Goal: Information Seeking & Learning: Check status

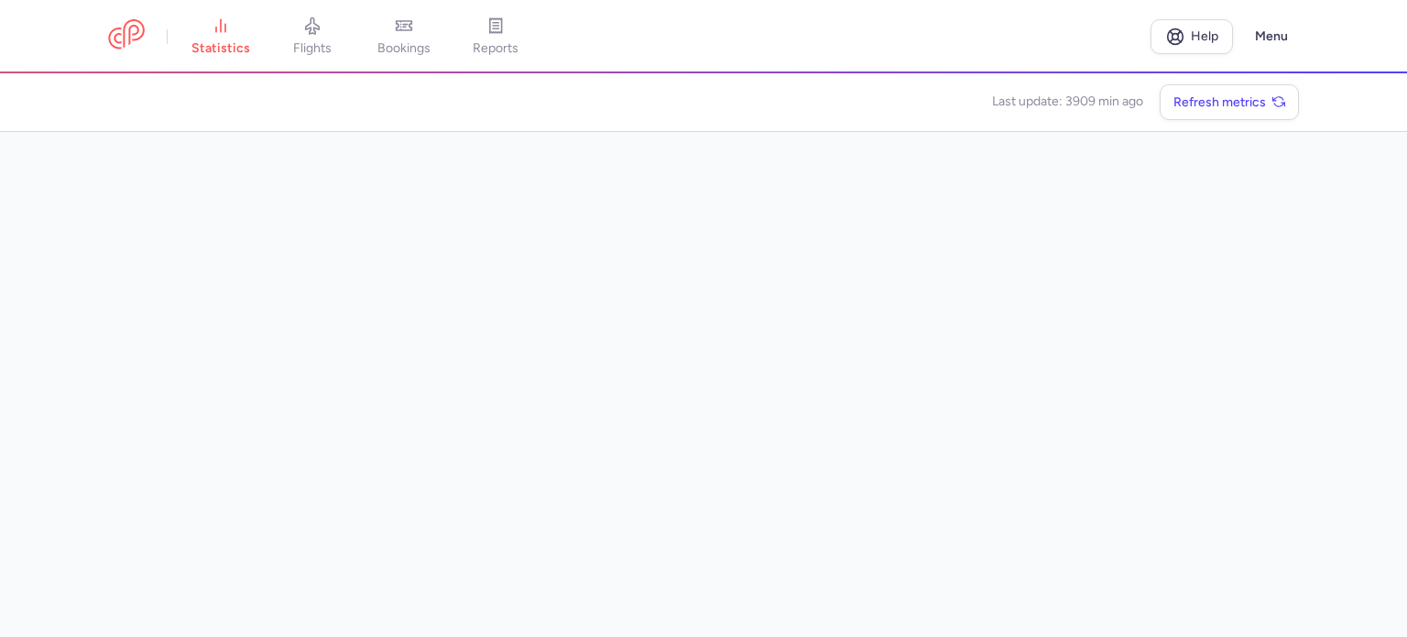
drag, startPoint x: 388, startPoint y: 30, endPoint x: 312, endPoint y: 28, distance: 75.1
click at [387, 29] on link "bookings" at bounding box center [404, 36] width 92 height 40
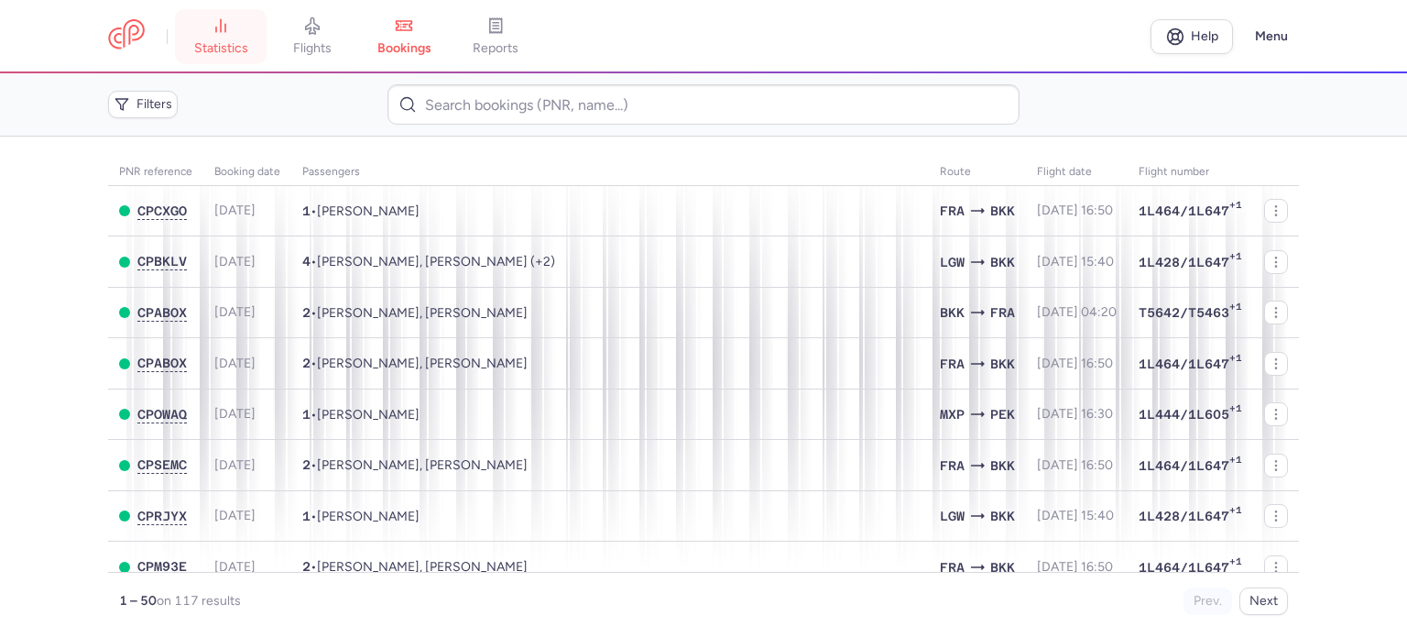
click at [213, 29] on icon at bounding box center [221, 25] width 18 height 18
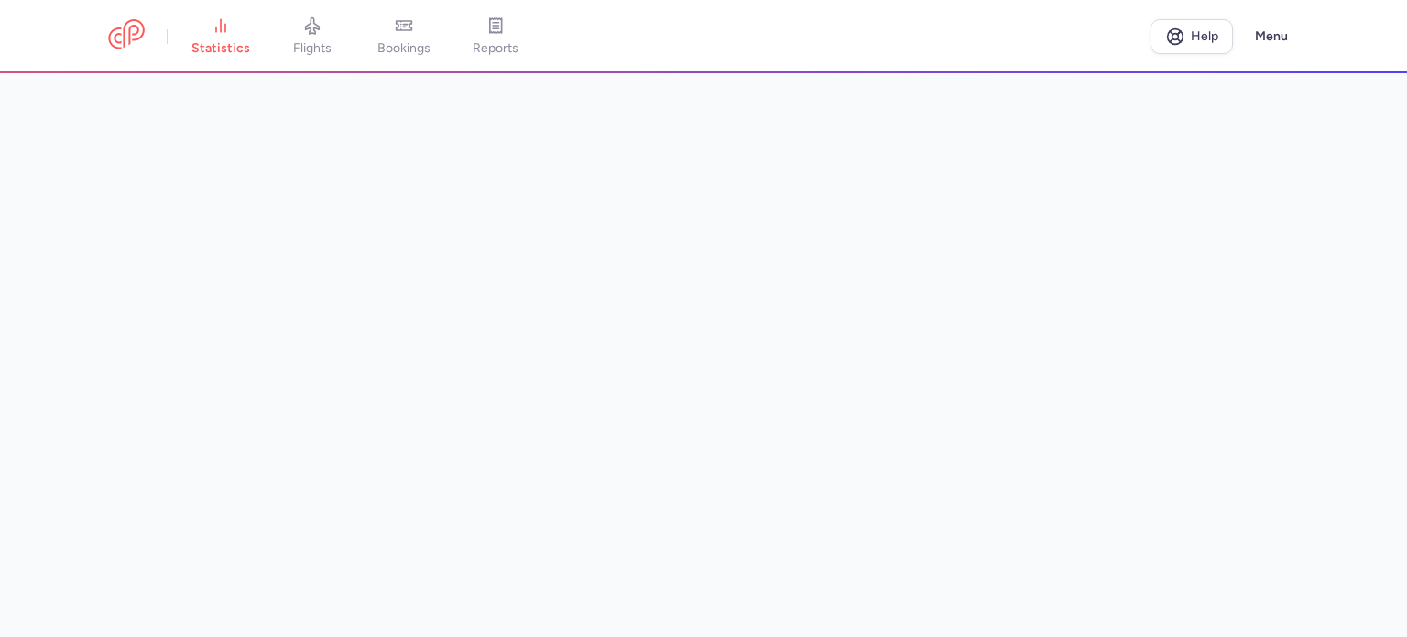
drag, startPoint x: 71, startPoint y: 237, endPoint x: 84, endPoint y: 237, distance: 12.8
click at [78, 237] on main at bounding box center [703, 354] width 1407 height 563
click at [503, 35] on link "reports" at bounding box center [496, 36] width 92 height 40
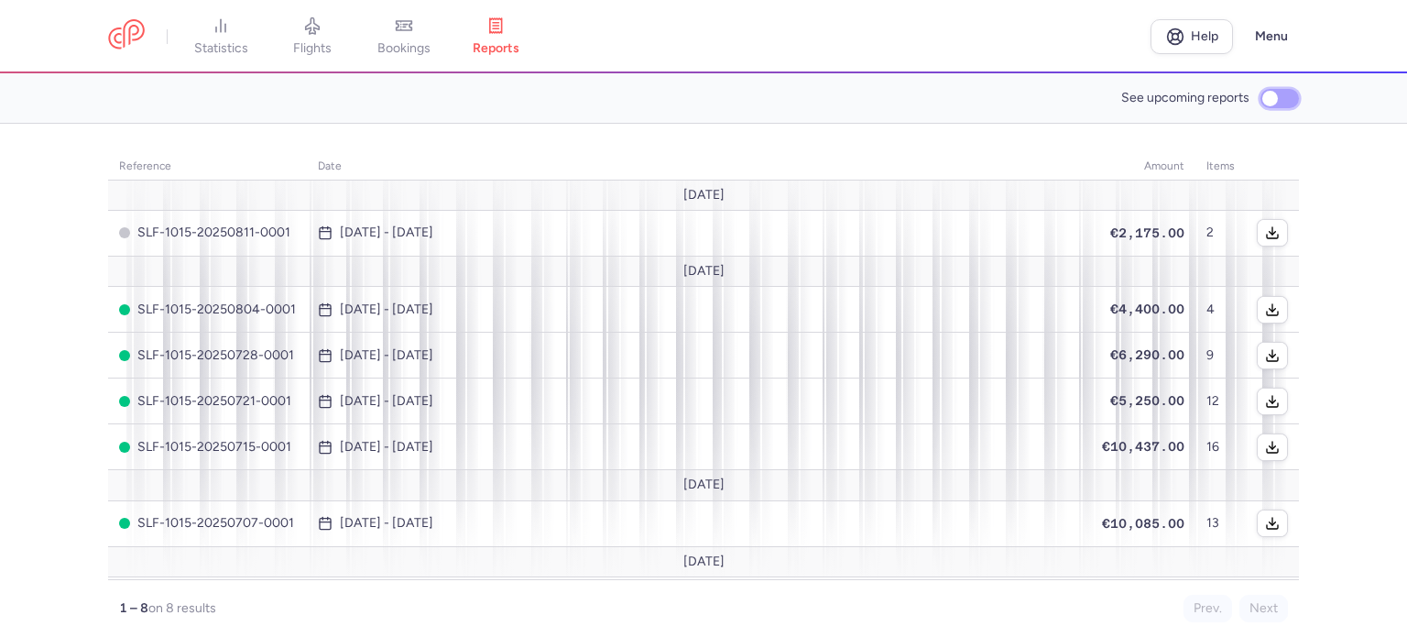
click at [1278, 98] on input "See upcoming reports" at bounding box center [1280, 98] width 38 height 19
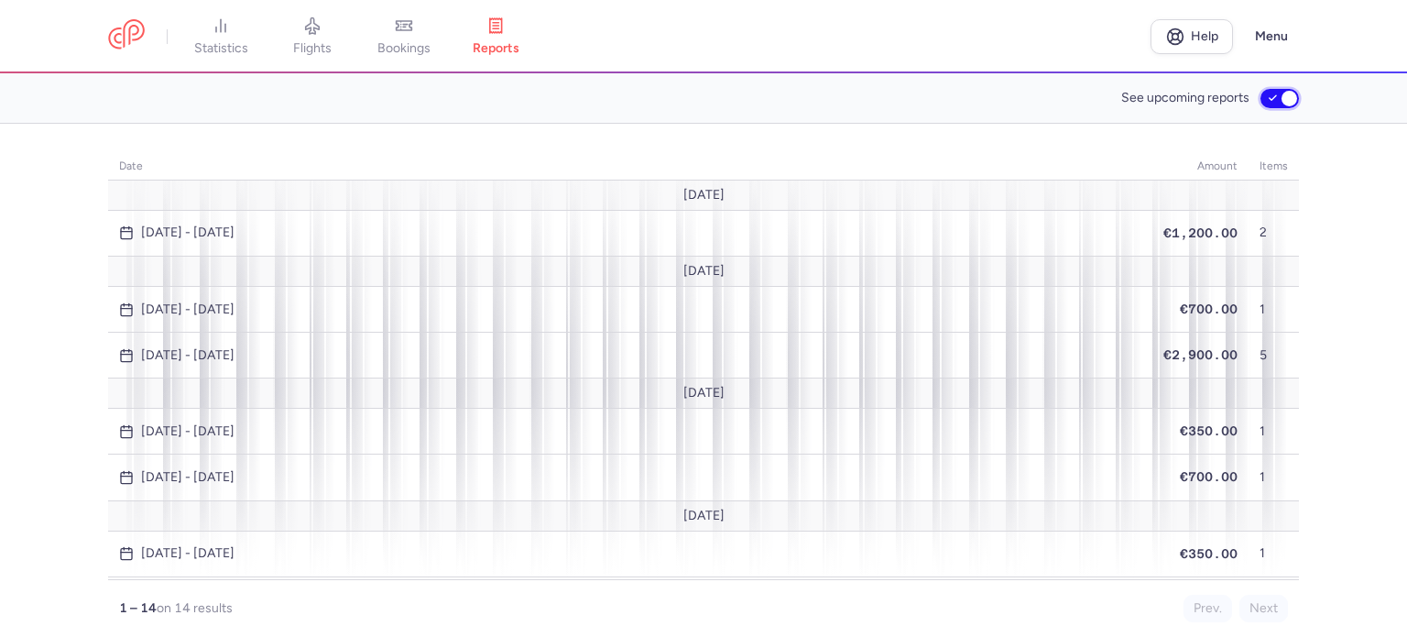
click at [1275, 91] on input "See upcoming reports" at bounding box center [1280, 98] width 38 height 19
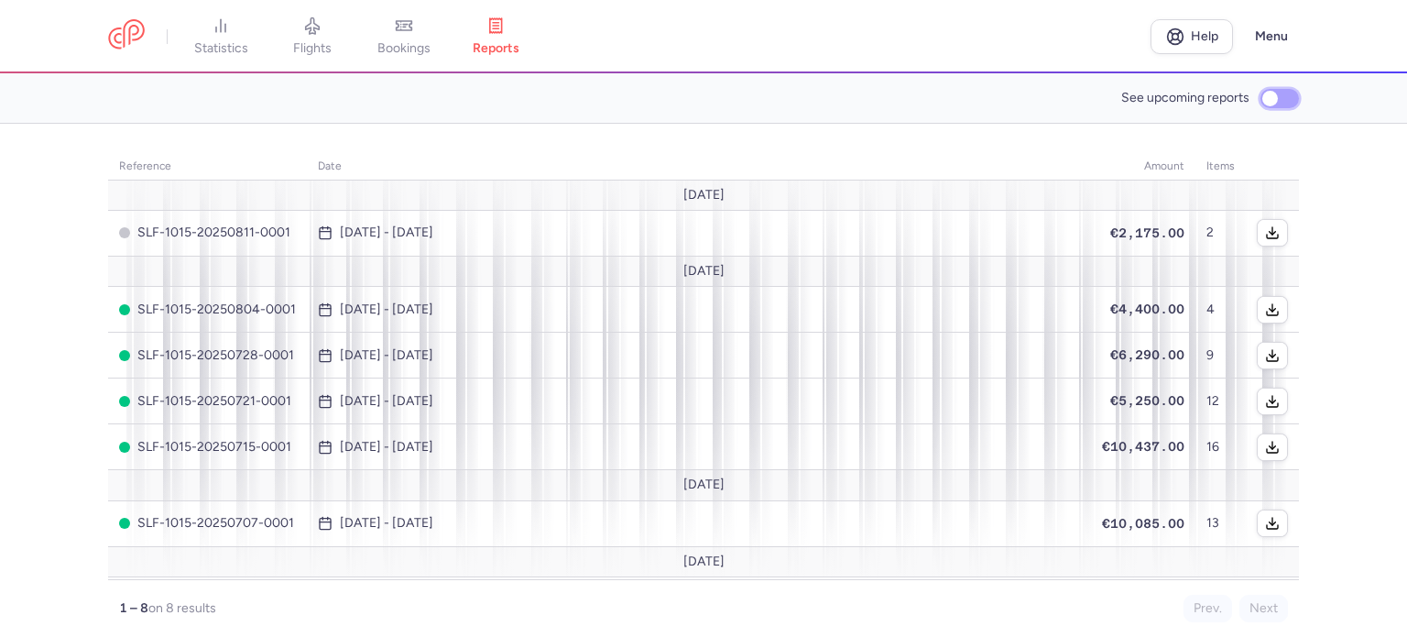
click at [1272, 99] on input "See upcoming reports" at bounding box center [1280, 98] width 38 height 19
checkbox input "true"
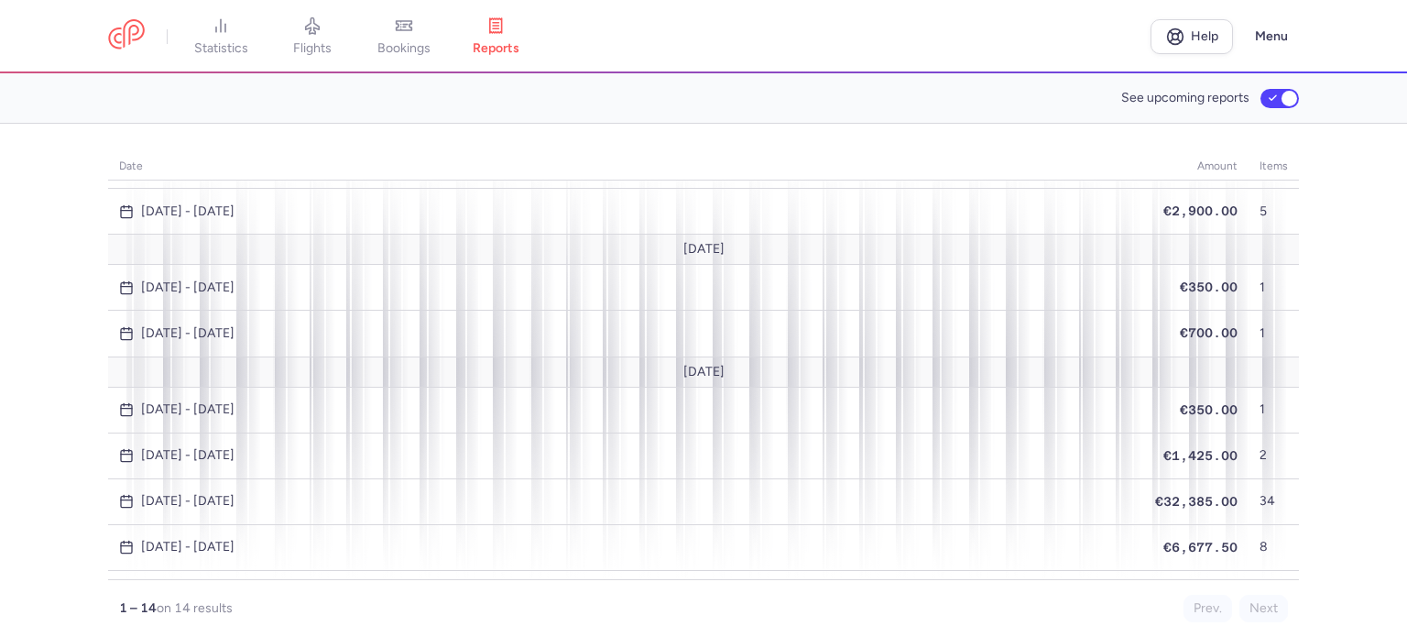
scroll to position [169, 0]
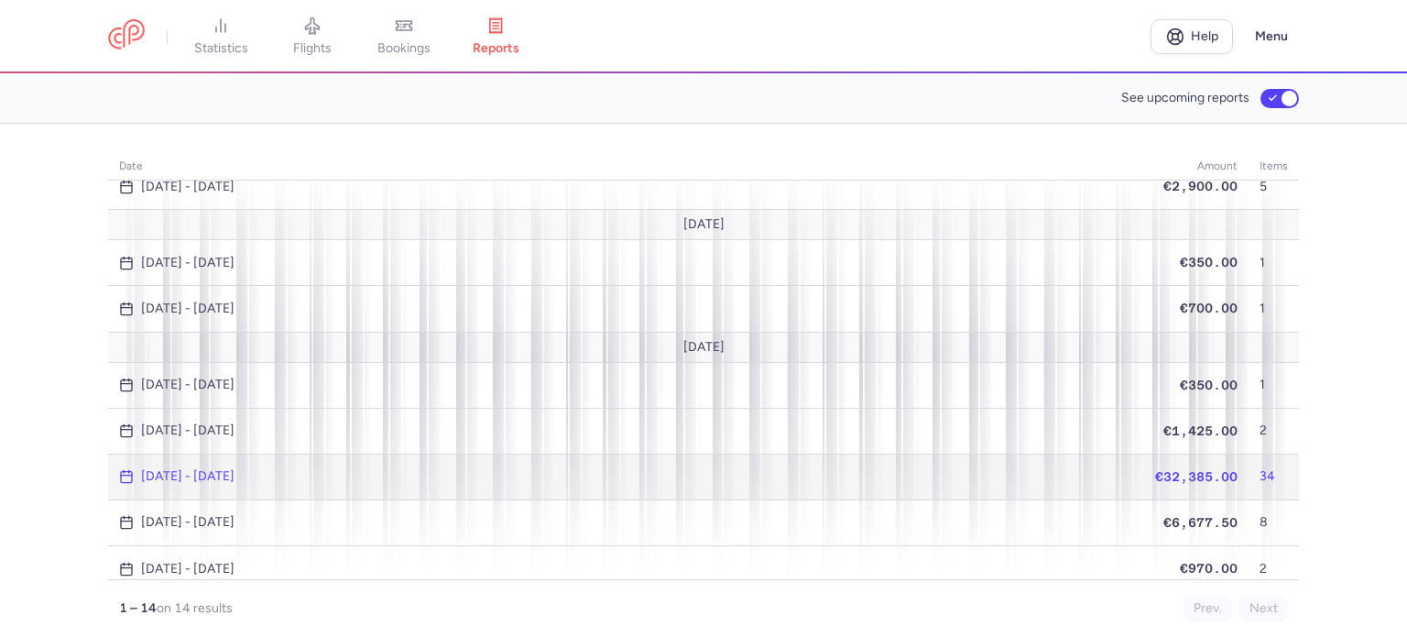
click at [1102, 469] on span "Dec 15, 2025 - Dec 22, 2025" at bounding box center [626, 476] width 1014 height 15
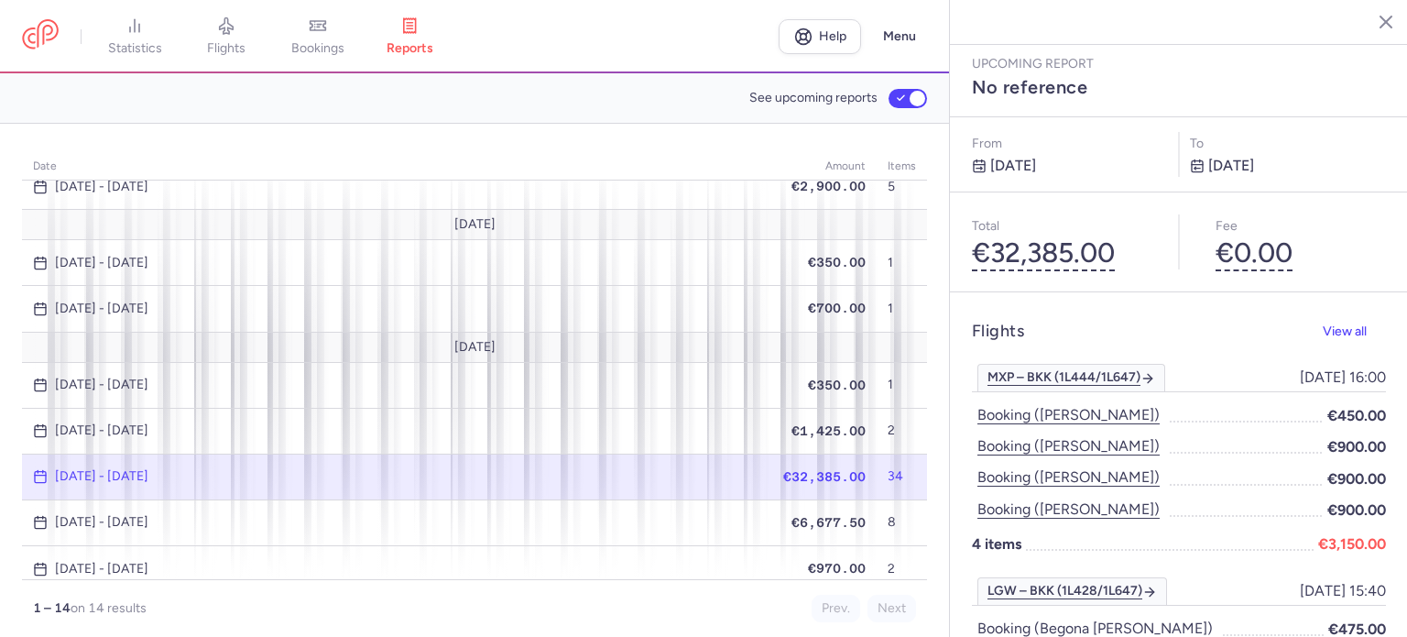
click at [1370, 27] on icon "button" at bounding box center [1371, 21] width 18 height 18
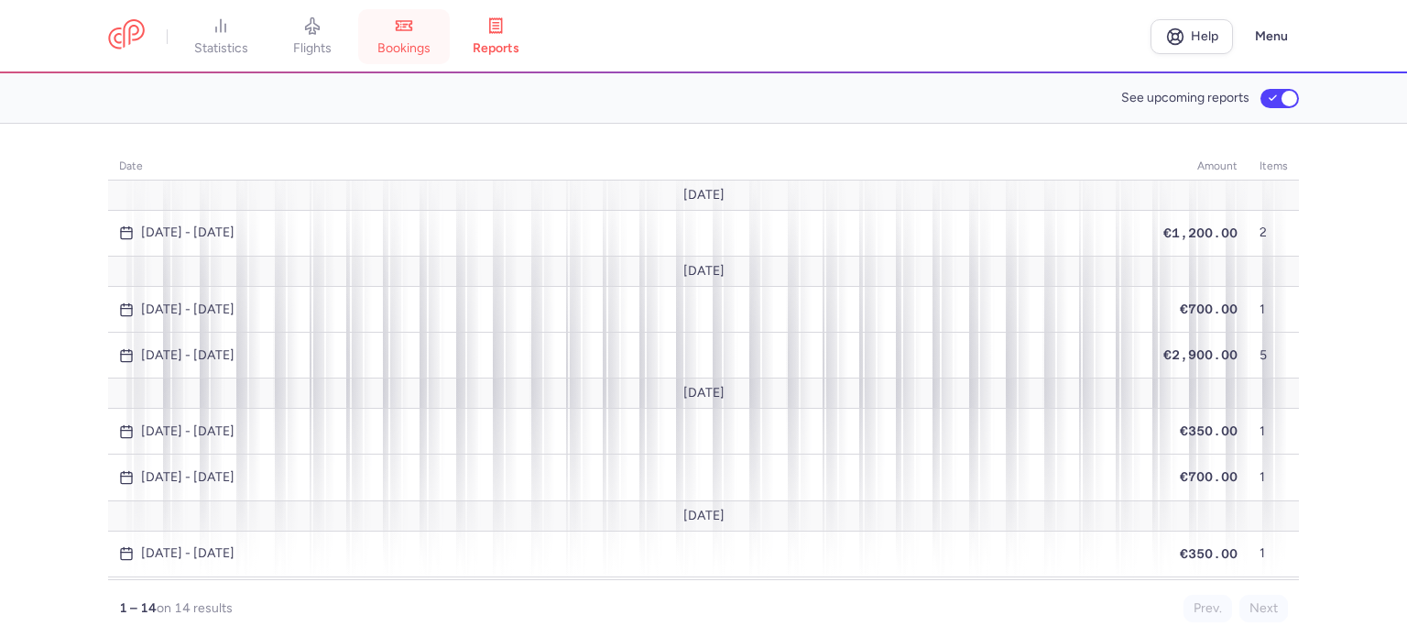
click at [403, 44] on span "bookings" at bounding box center [403, 48] width 53 height 16
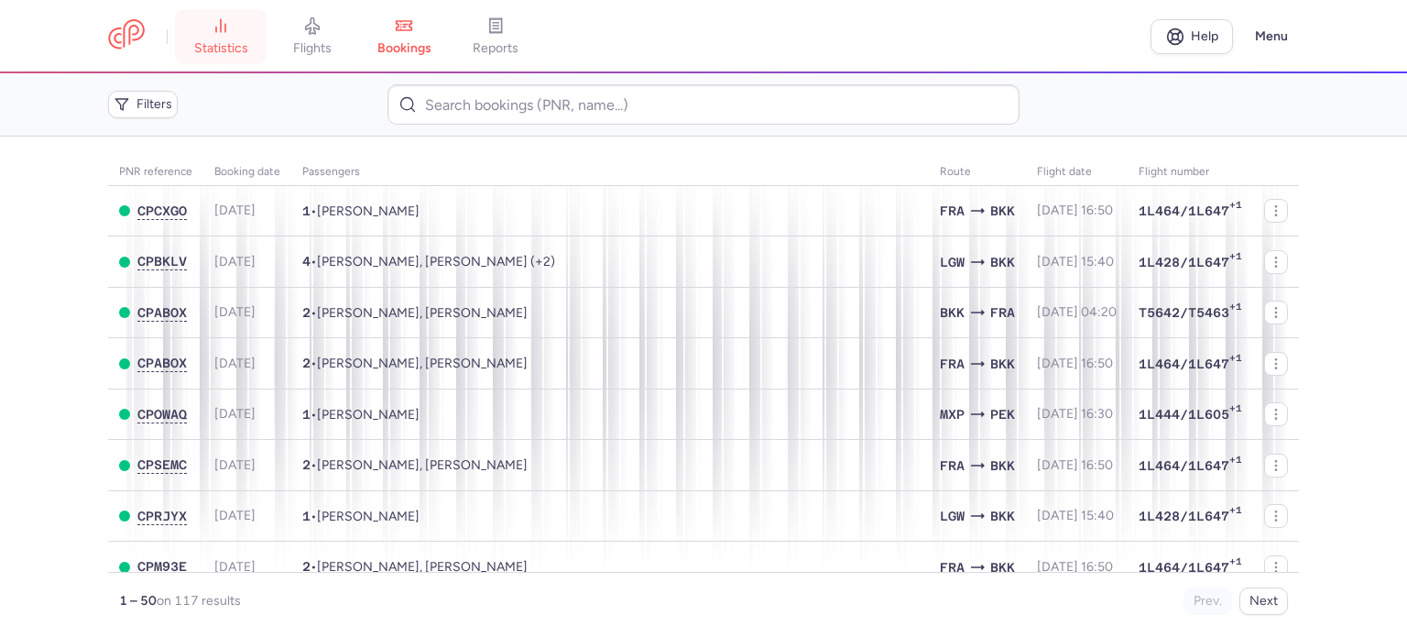
click at [228, 39] on link "statistics" at bounding box center [221, 36] width 92 height 40
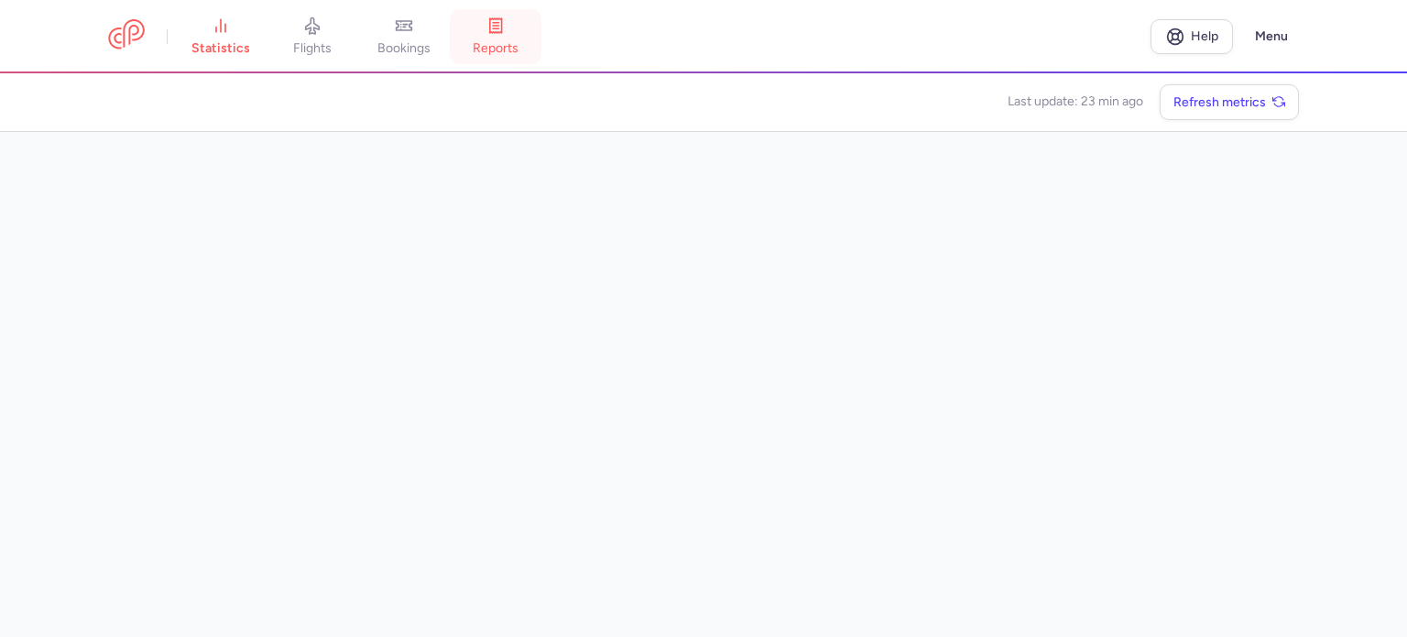
click at [519, 42] on span "reports" at bounding box center [496, 48] width 46 height 16
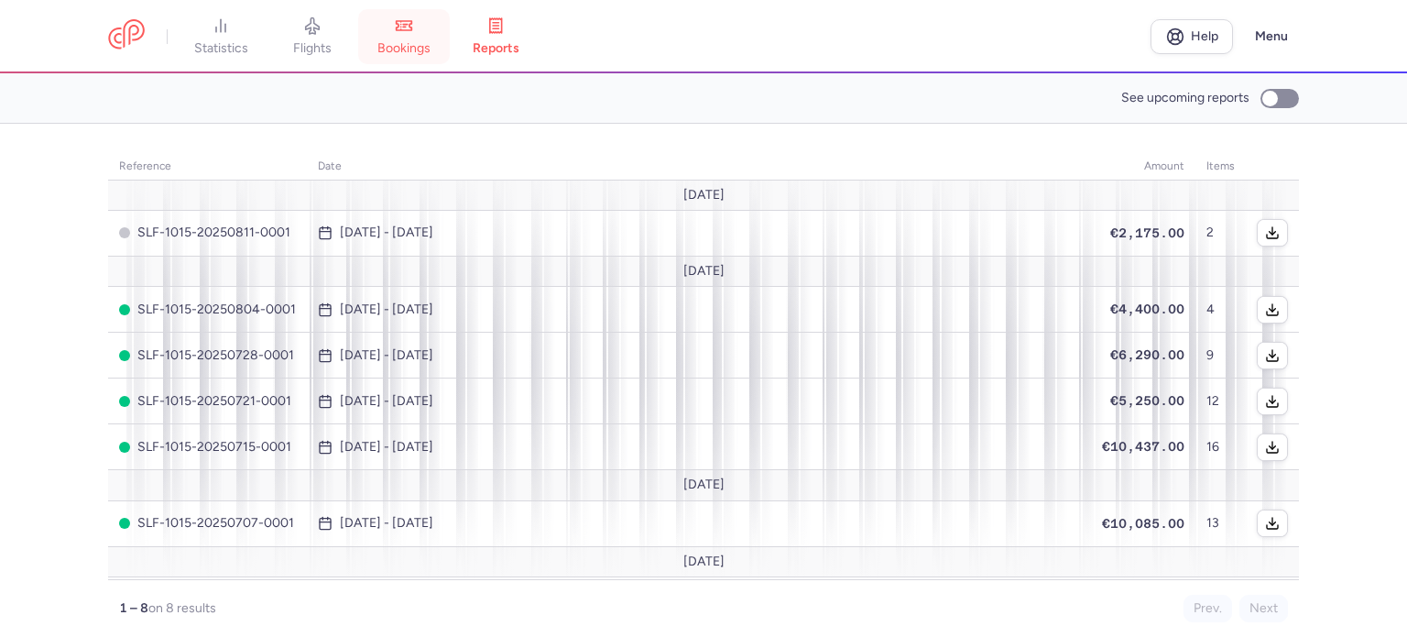
click at [425, 40] on span "bookings" at bounding box center [403, 48] width 53 height 16
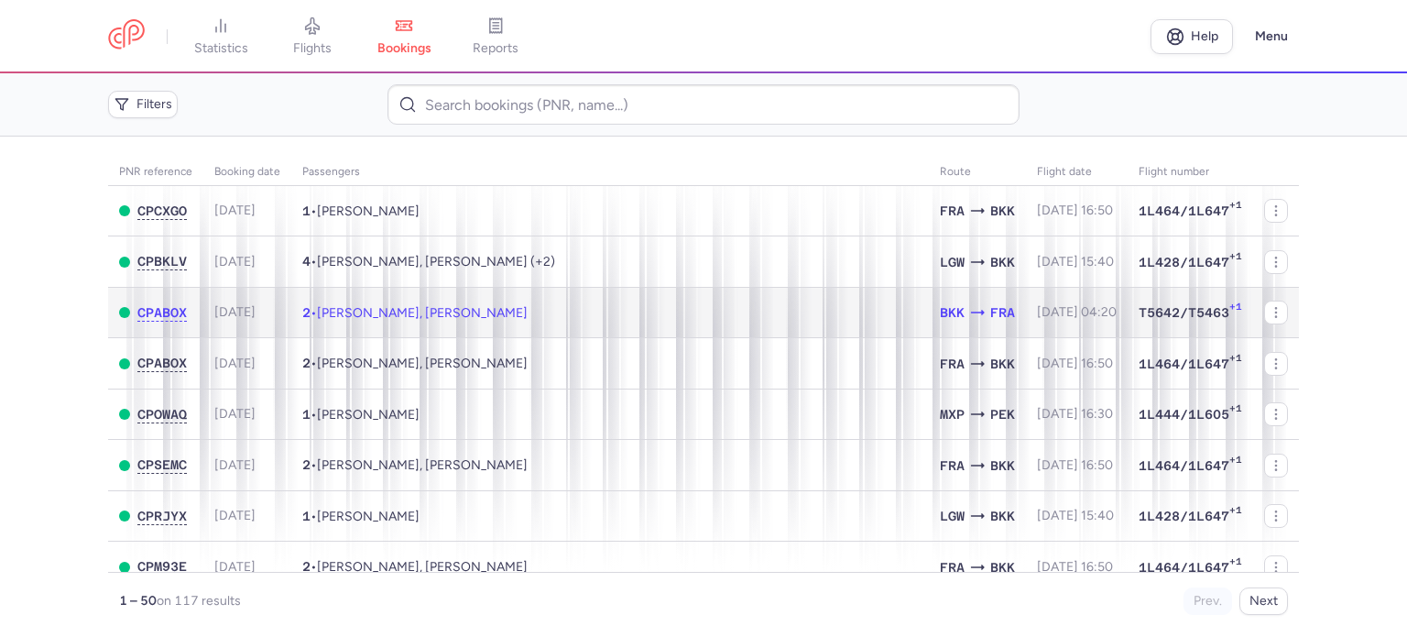
click at [608, 314] on td "2 • Sofia SCHNEIDER, Kathrin EBEL" at bounding box center [610, 312] width 638 height 51
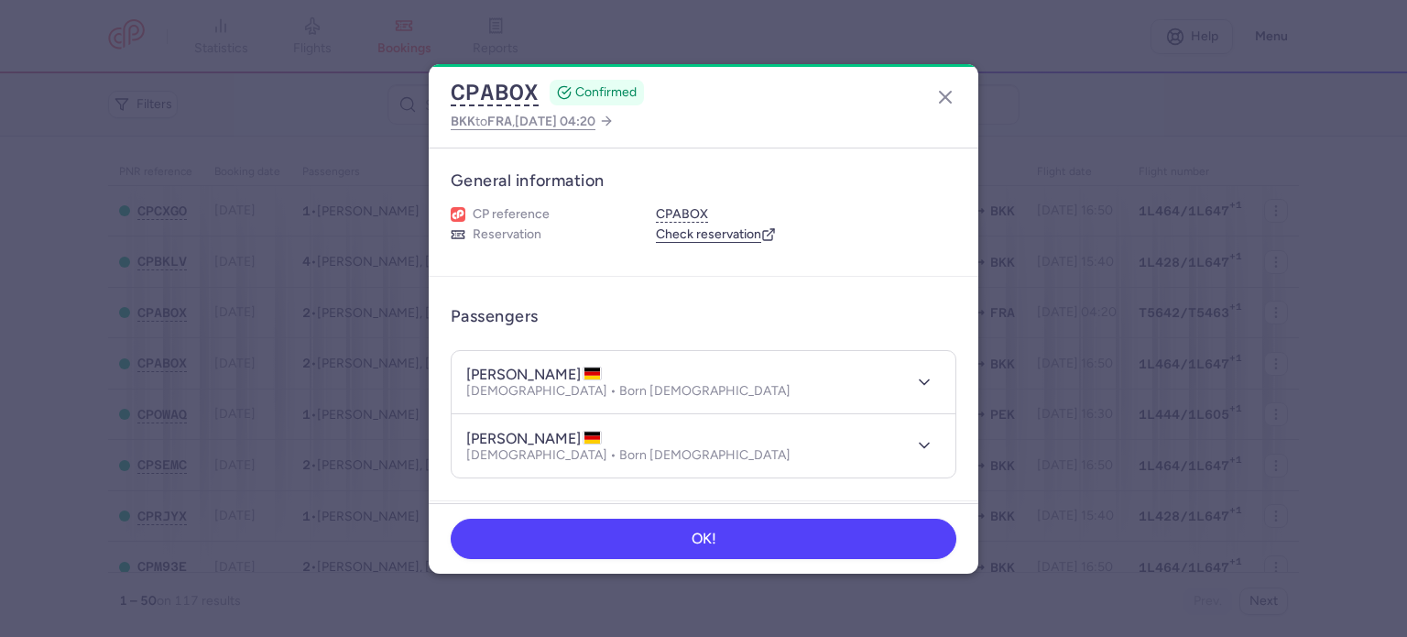
click at [573, 372] on h4 "sofia SCHNEIDER" at bounding box center [534, 375] width 136 height 18
copy h4 "SCHNEIDER"
click at [945, 98] on line "button" at bounding box center [945, 97] width 11 height 11
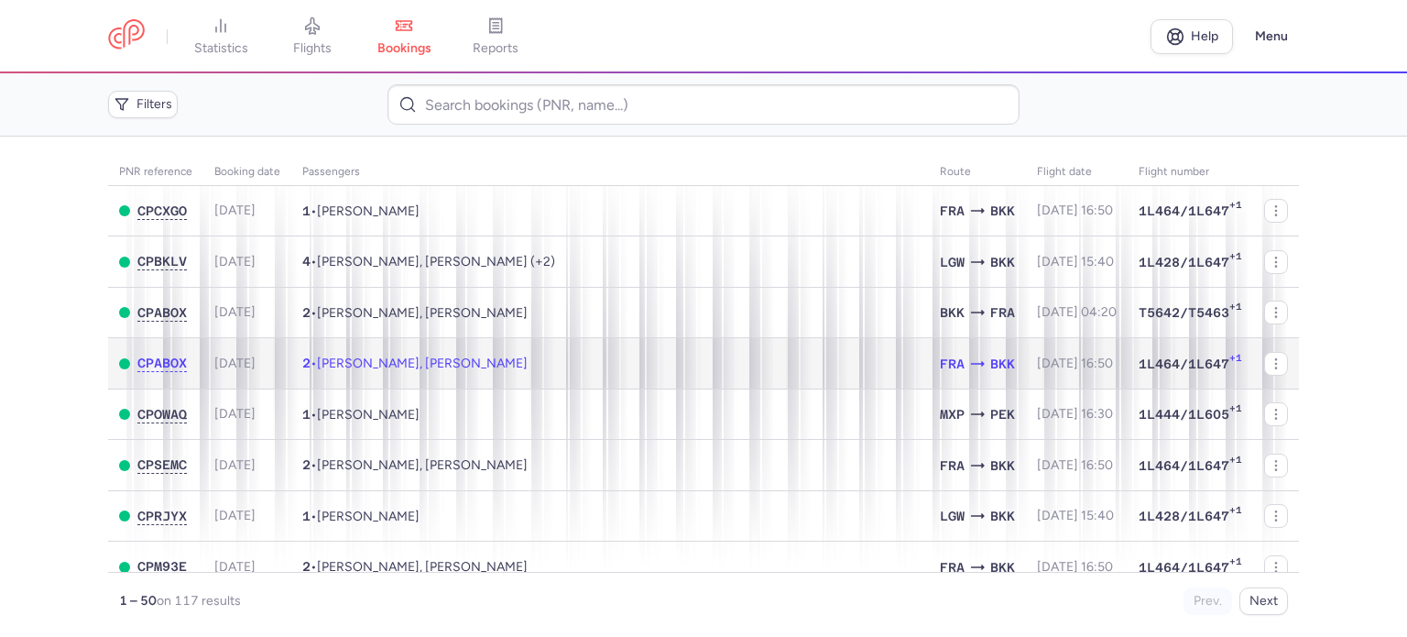
click at [708, 368] on td "2 • Sofia SCHNEIDER, Kathrin EBEL" at bounding box center [610, 363] width 638 height 51
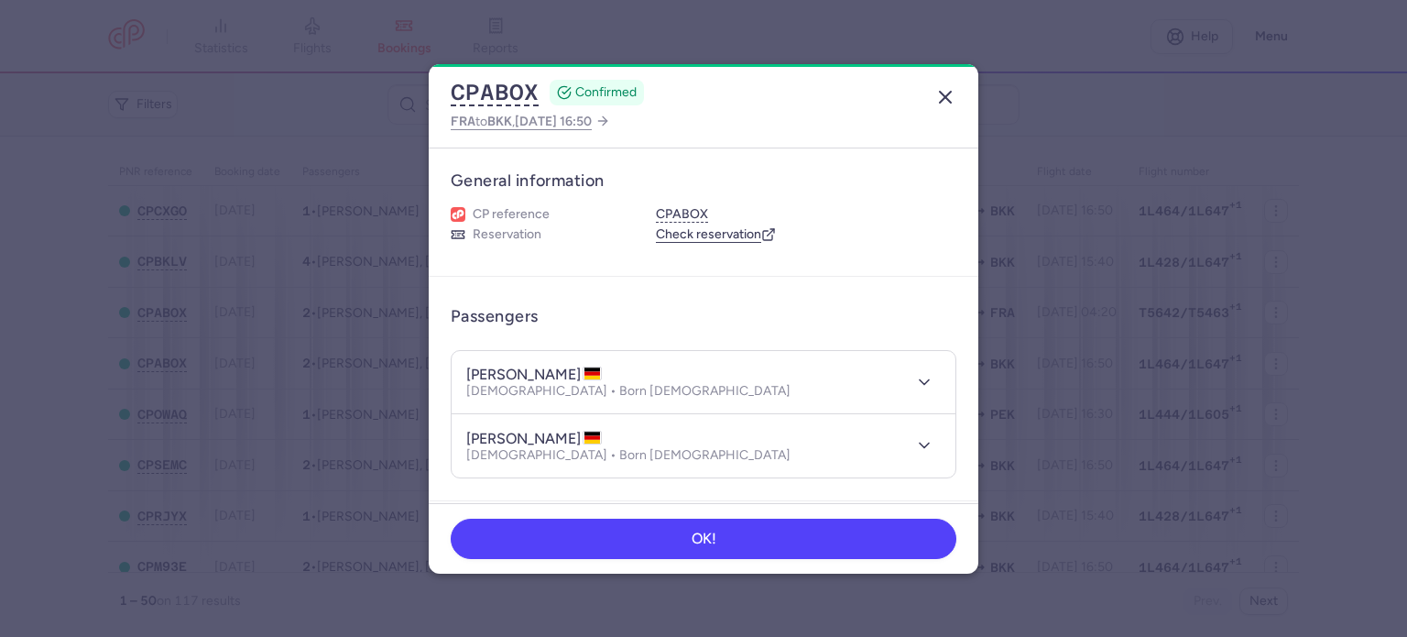
click at [949, 102] on icon "button" at bounding box center [945, 97] width 22 height 22
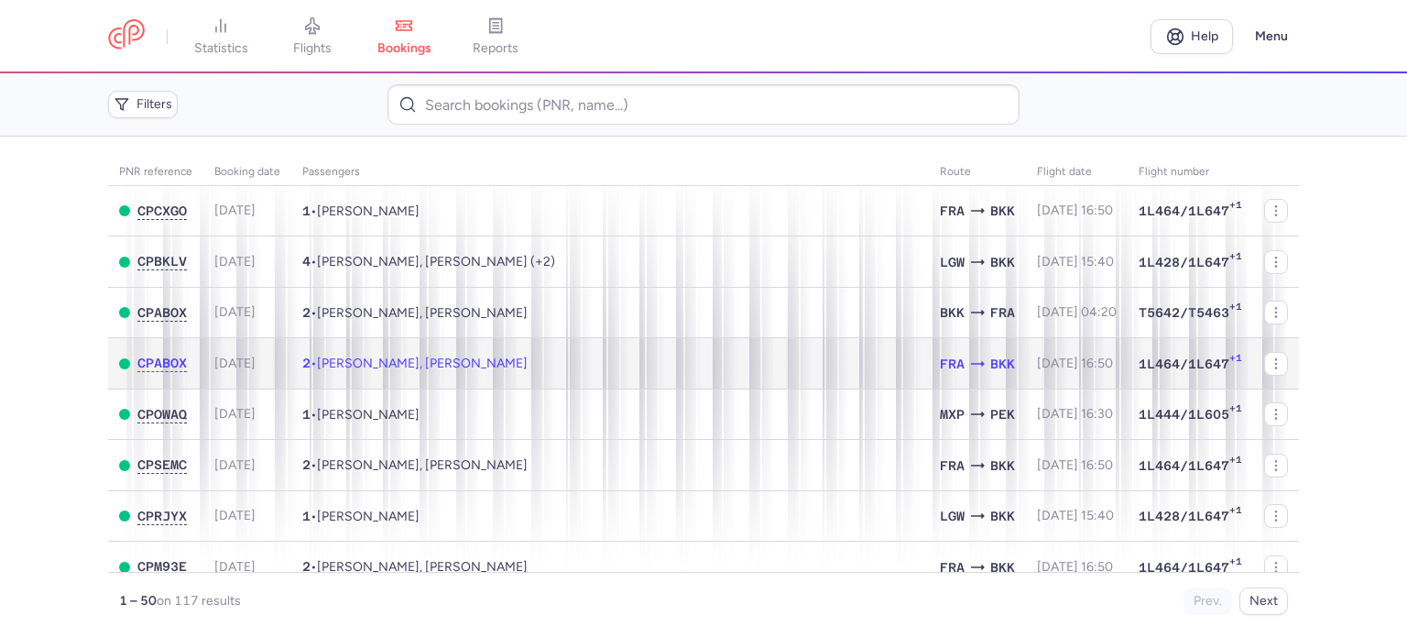
click at [532, 356] on td "2 • Sofia SCHNEIDER, Kathrin EBEL" at bounding box center [610, 363] width 638 height 51
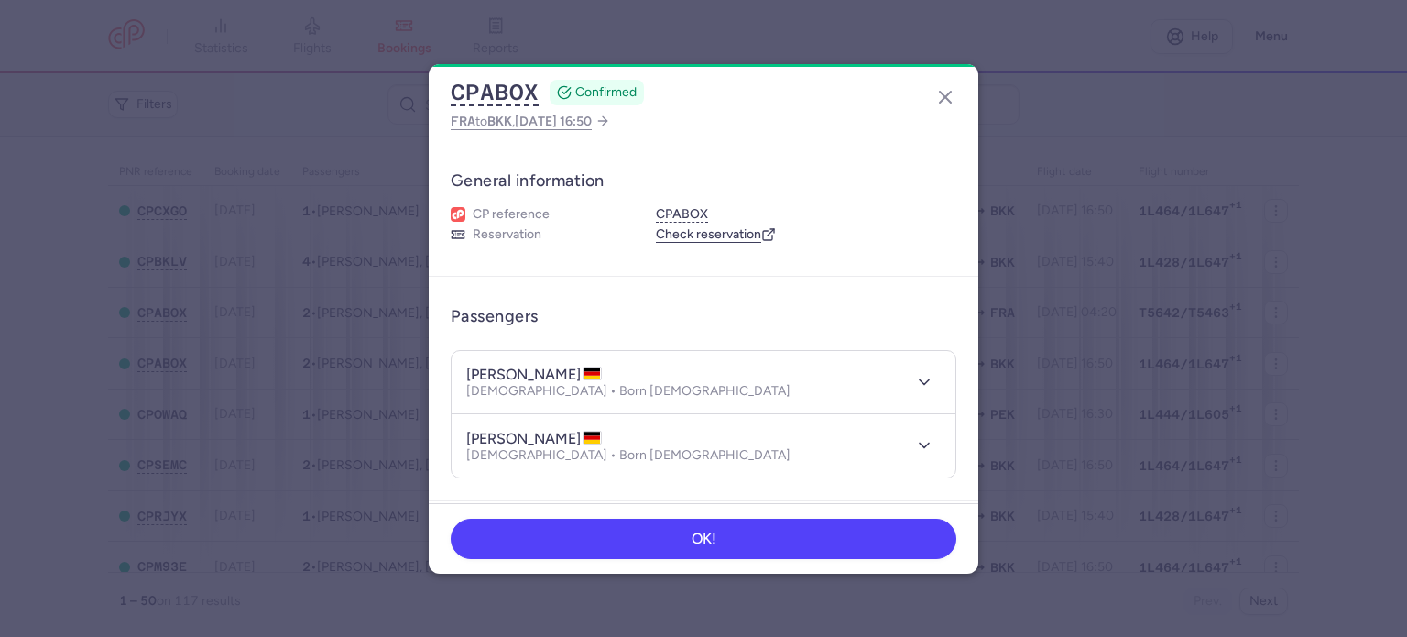
click at [64, 359] on dialog "CPABOX CONFIRMED FRA to BKK , 2025 Dec 20, 16:50 General information CP referen…" at bounding box center [703, 318] width 1349 height 509
click at [945, 95] on line "button" at bounding box center [945, 97] width 11 height 11
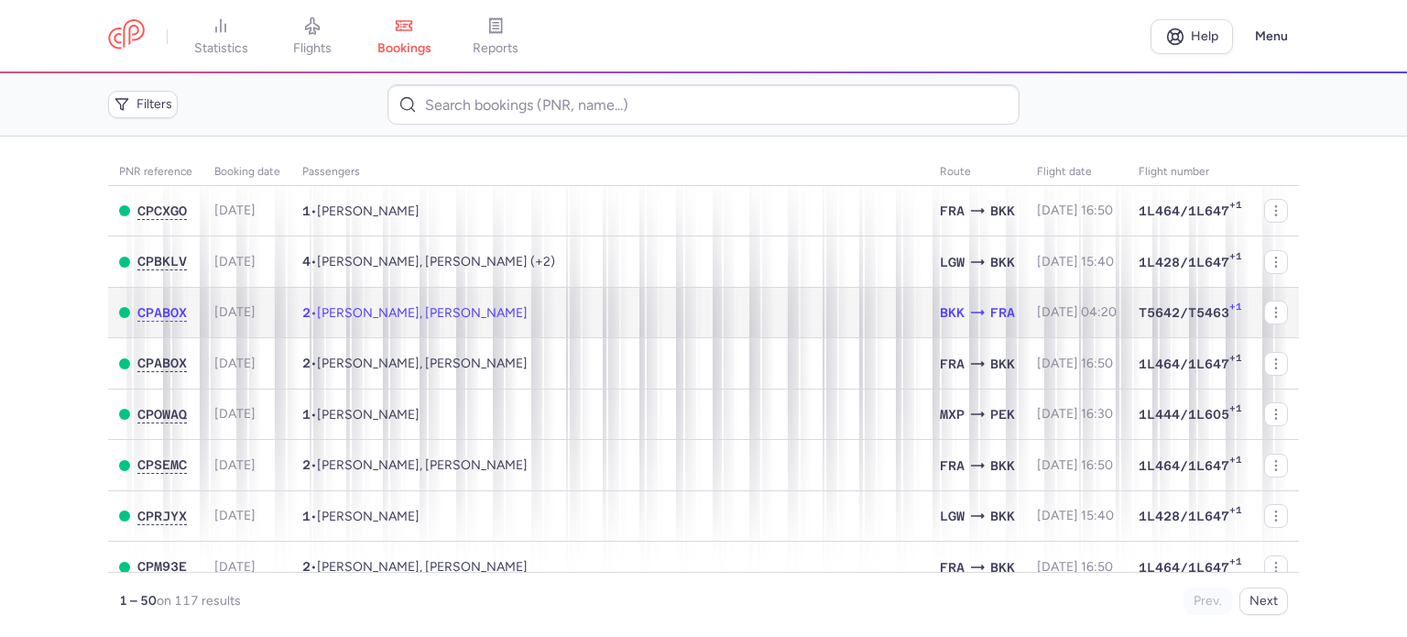
click at [511, 318] on span "[PERSON_NAME], [PERSON_NAME]" at bounding box center [422, 313] width 211 height 16
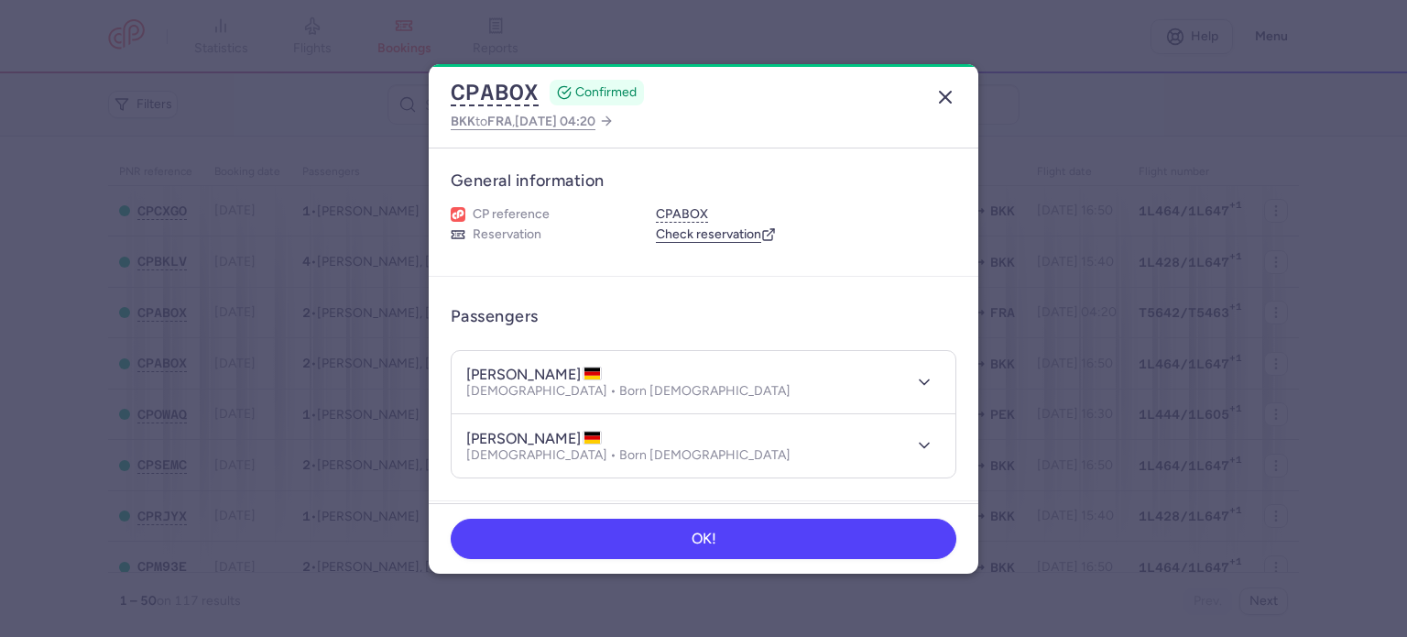
click at [950, 94] on icon "button" at bounding box center [945, 97] width 22 height 22
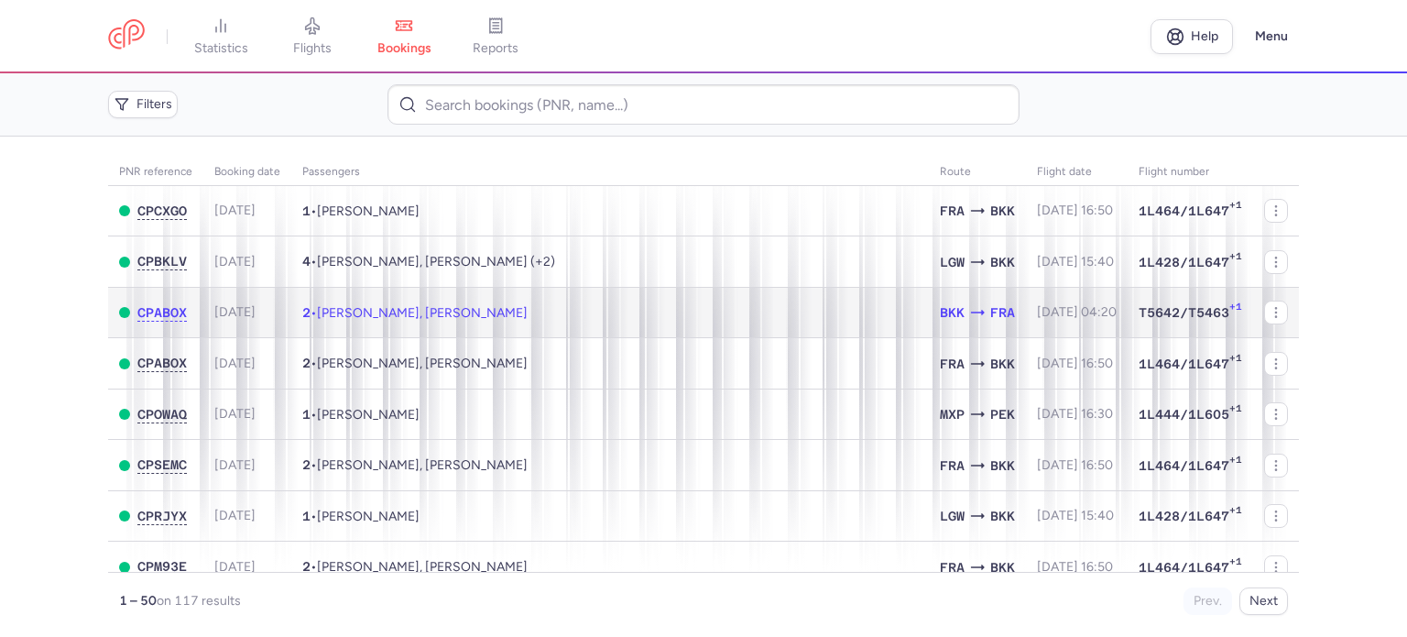
click at [612, 319] on td "2 • Sofia SCHNEIDER, Kathrin EBEL" at bounding box center [610, 312] width 638 height 51
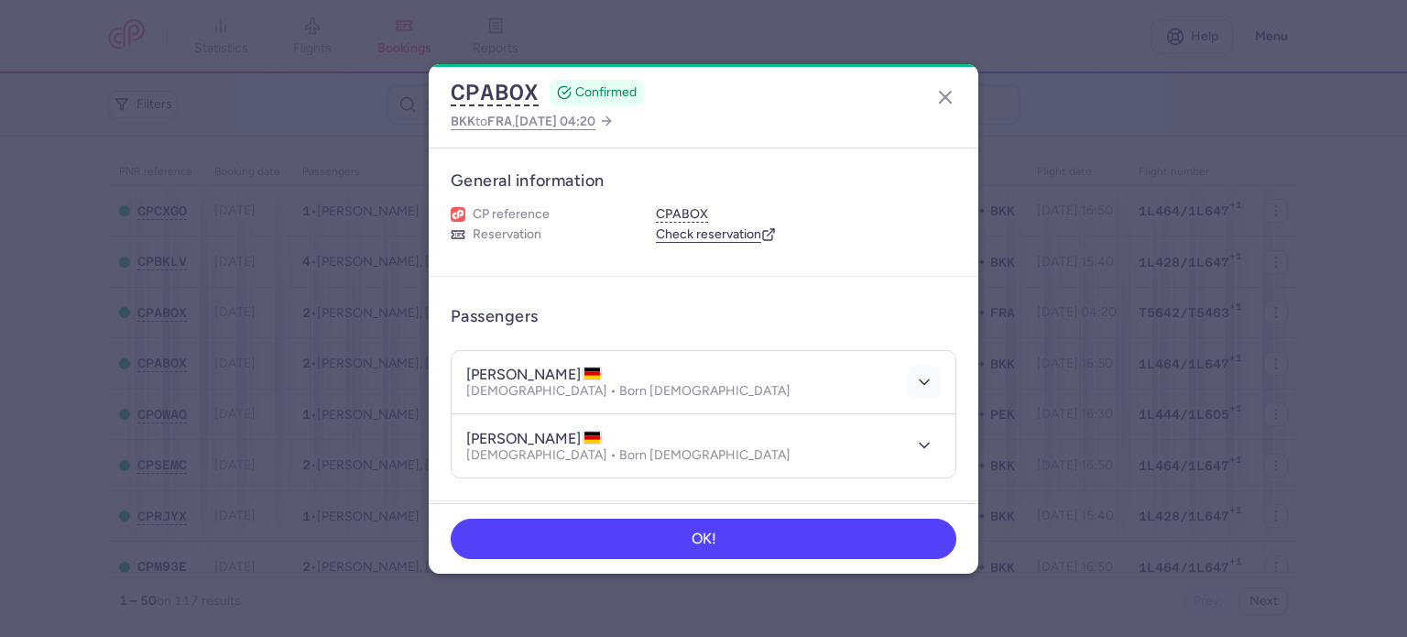
click at [920, 379] on polyline "button" at bounding box center [924, 381] width 9 height 5
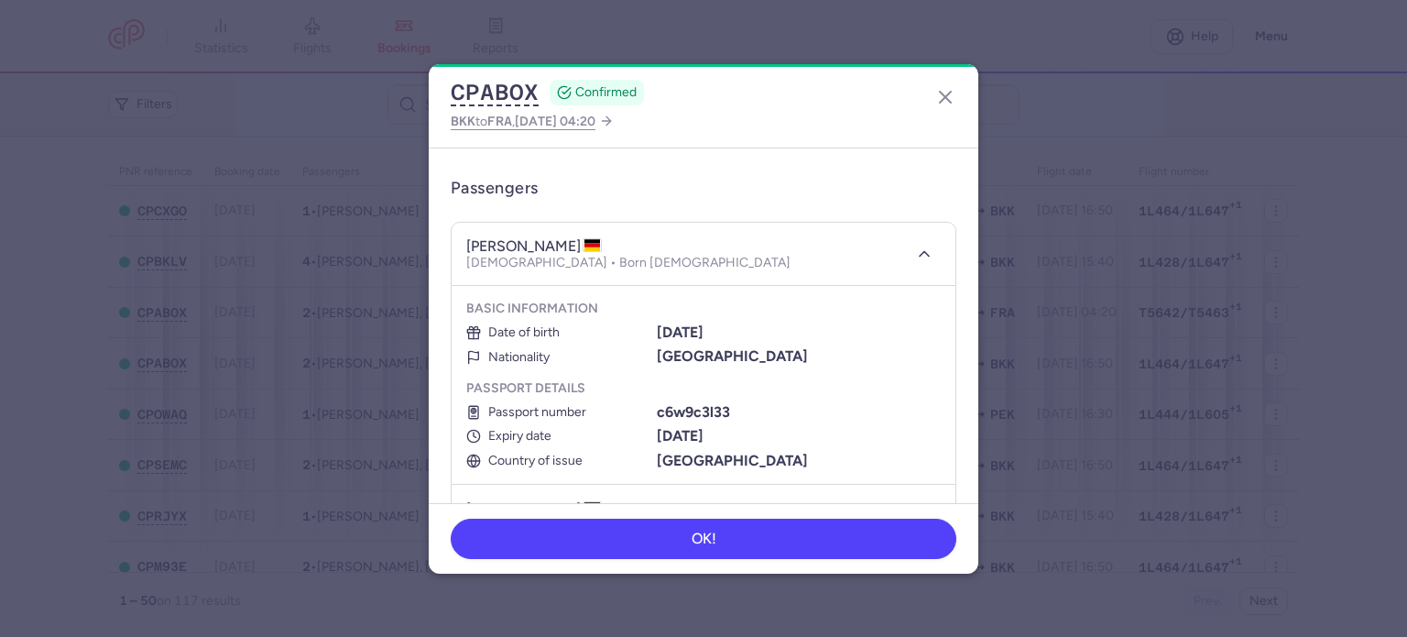
scroll to position [275, 0]
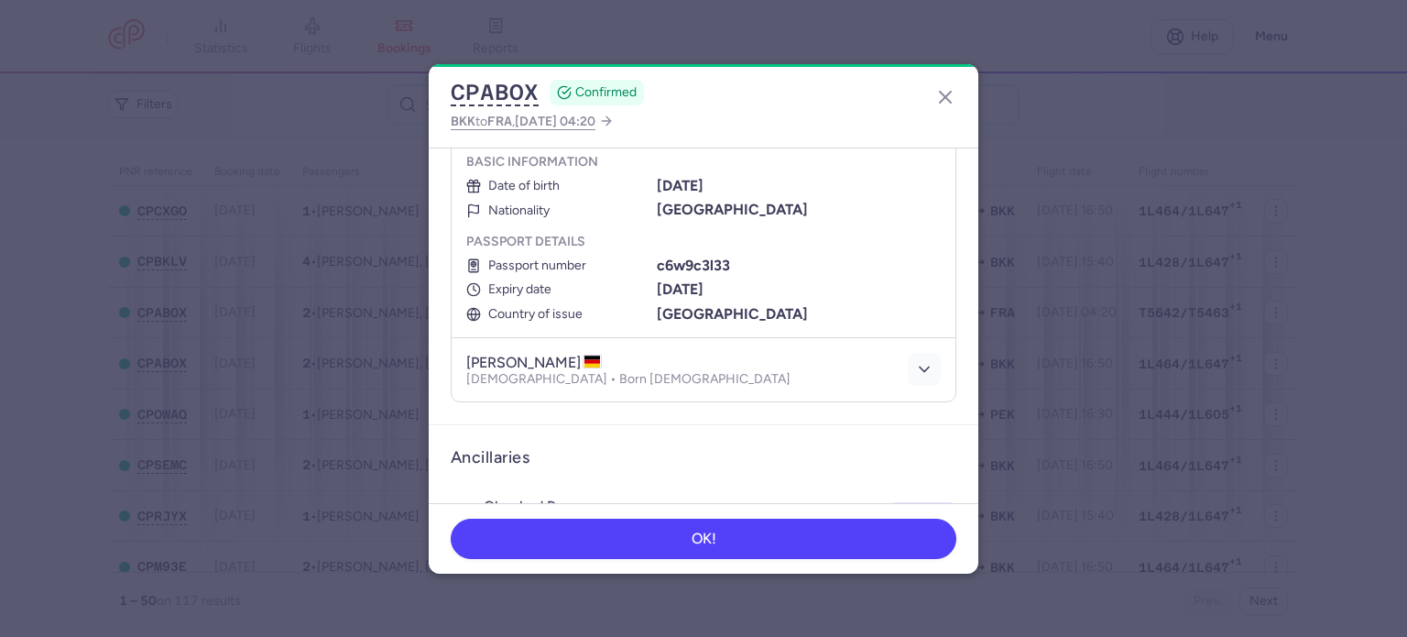
click at [915, 373] on icon "button" at bounding box center [924, 369] width 18 height 18
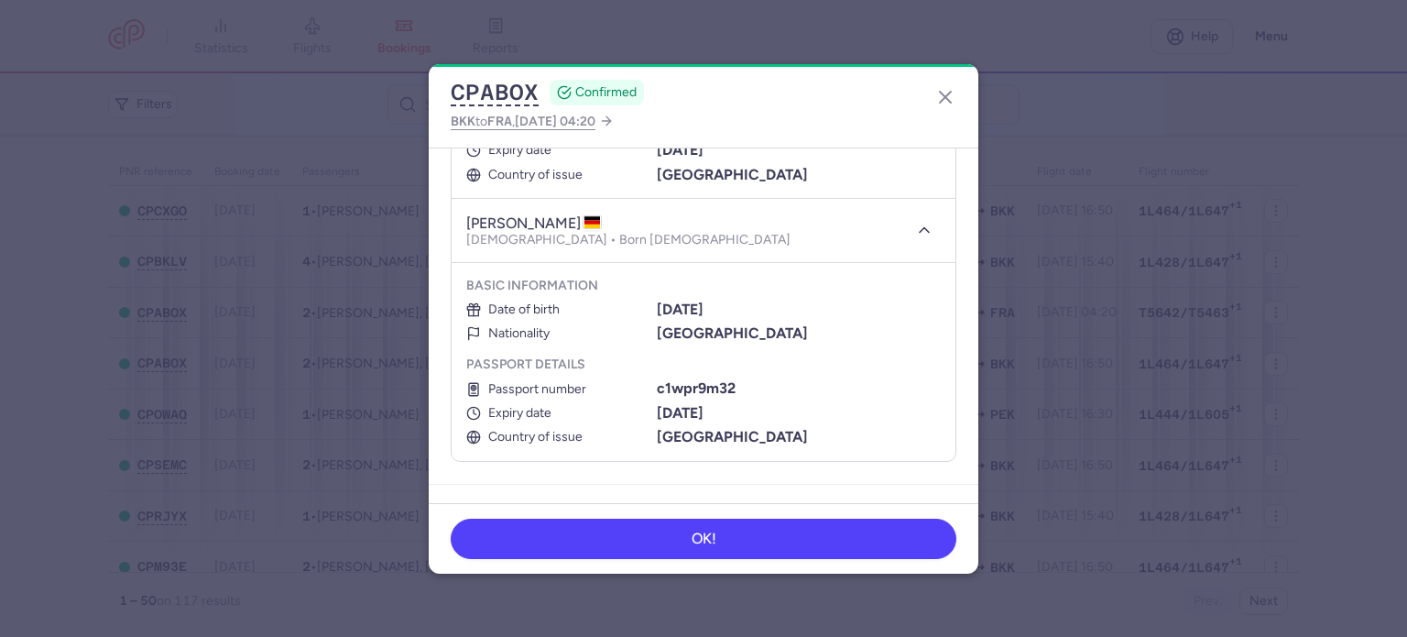
scroll to position [458, 0]
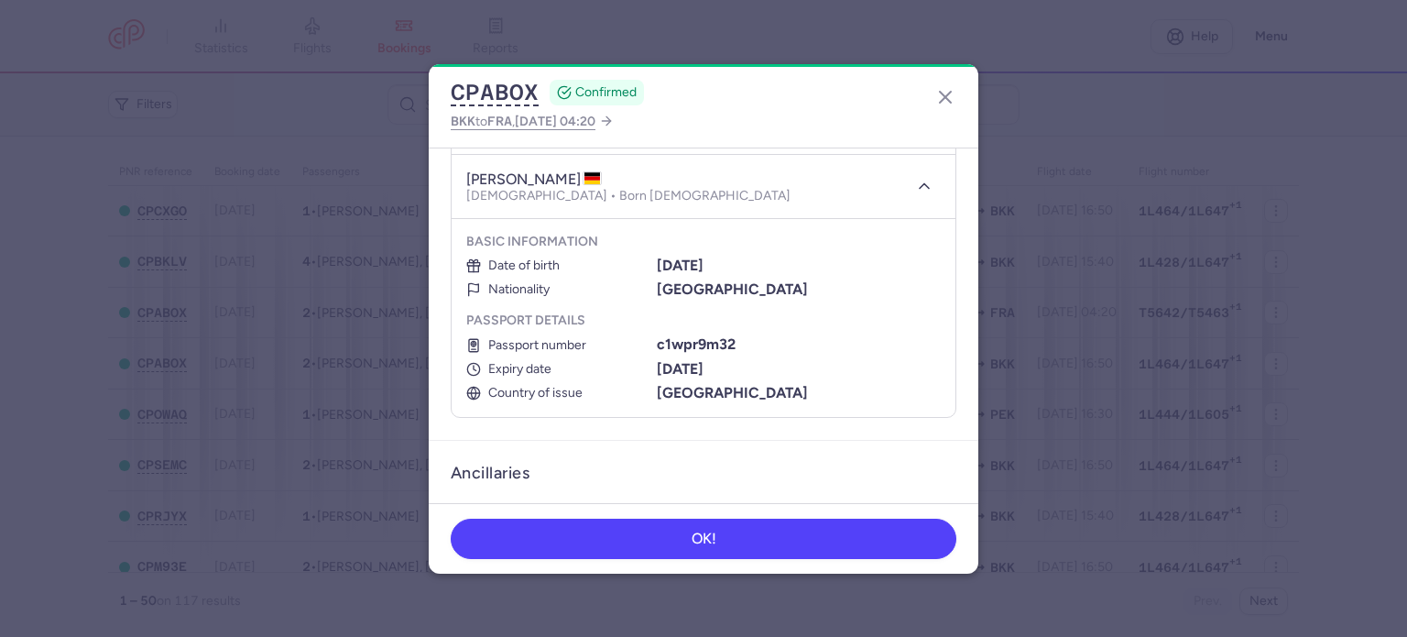
click at [45, 300] on dialog "CPABOX CONFIRMED BKK to FRA , 2026 Jan 3, 04:20 General information CP referenc…" at bounding box center [703, 318] width 1349 height 509
click at [951, 101] on icon "button" at bounding box center [945, 97] width 22 height 22
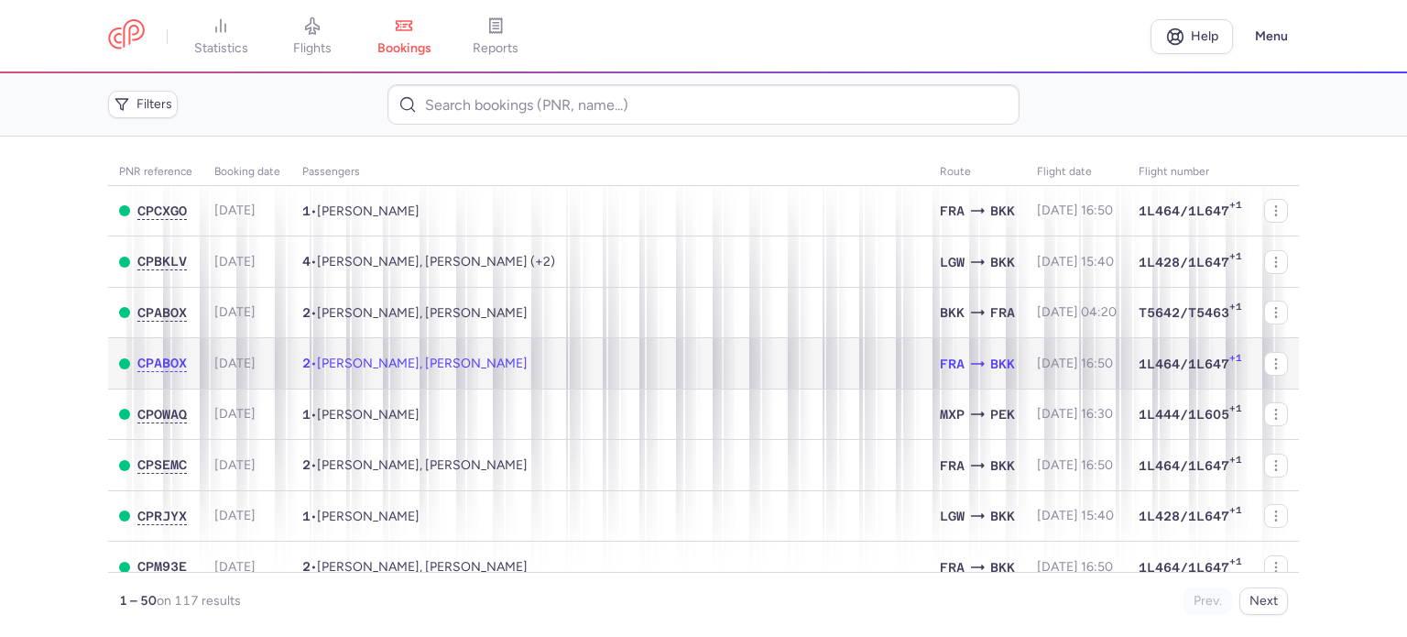
click at [573, 377] on td "2 • Sofia SCHNEIDER, Kathrin EBEL" at bounding box center [610, 363] width 638 height 51
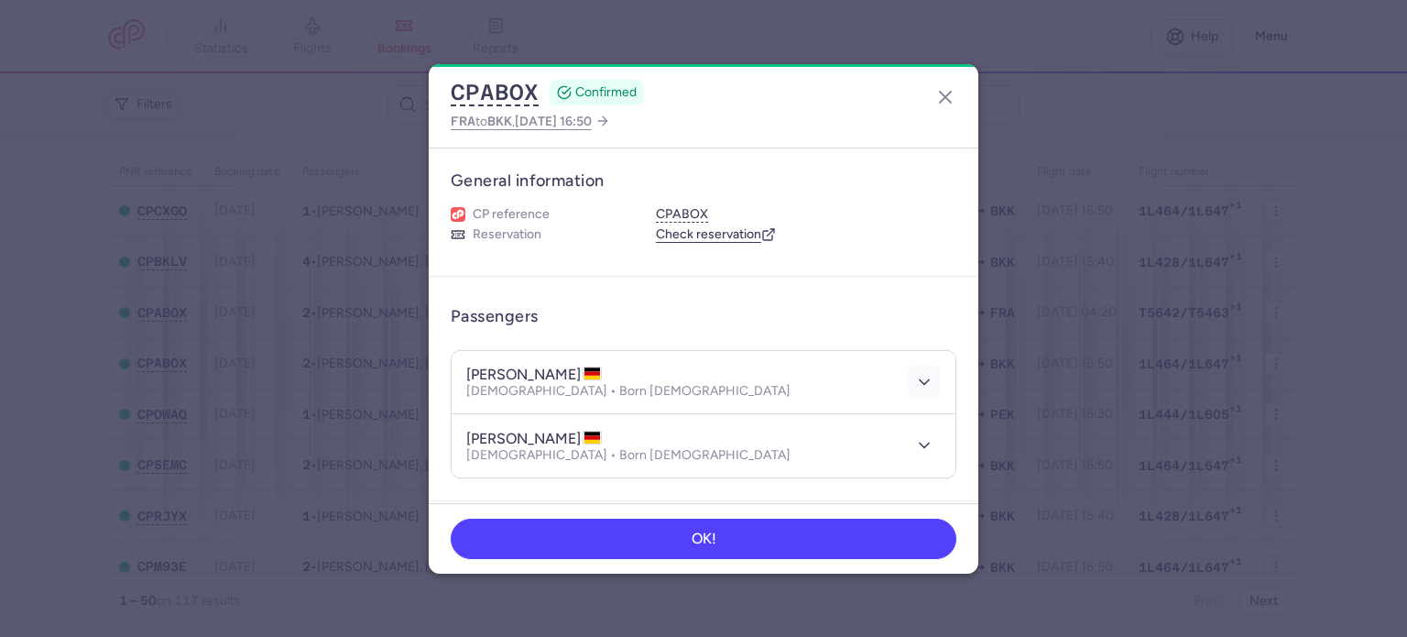
click at [915, 384] on icon "button" at bounding box center [924, 382] width 18 height 18
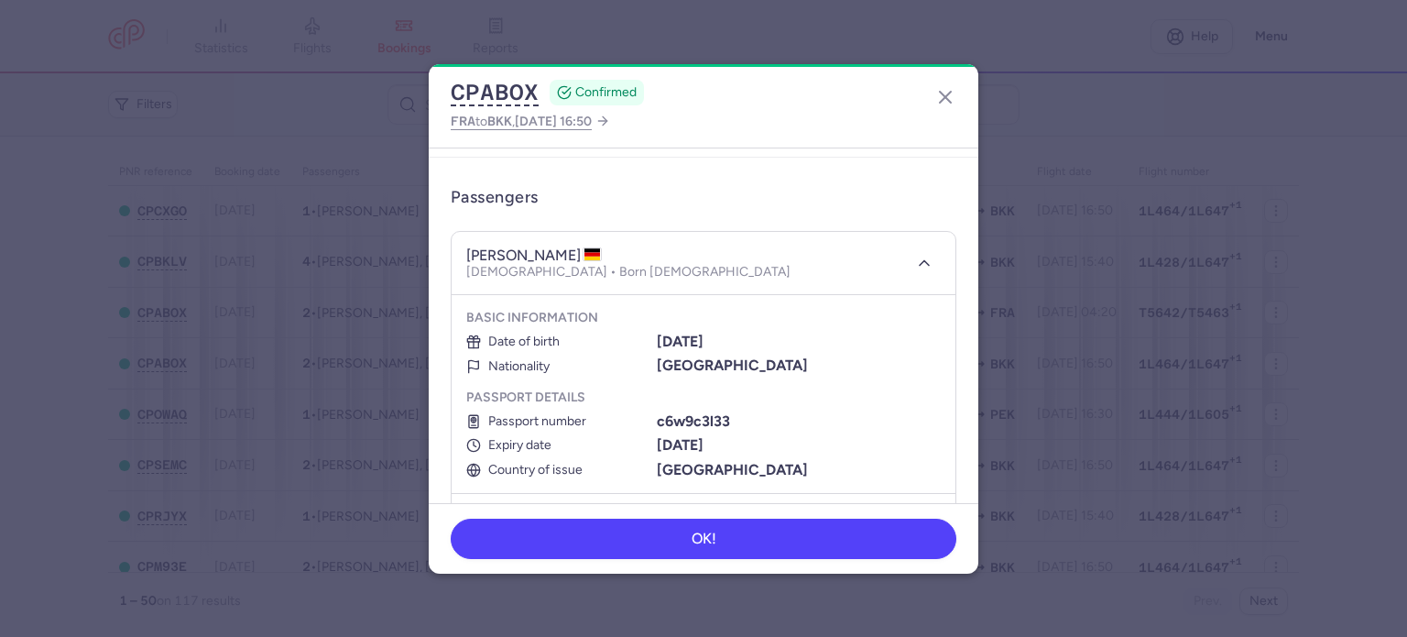
scroll to position [275, 0]
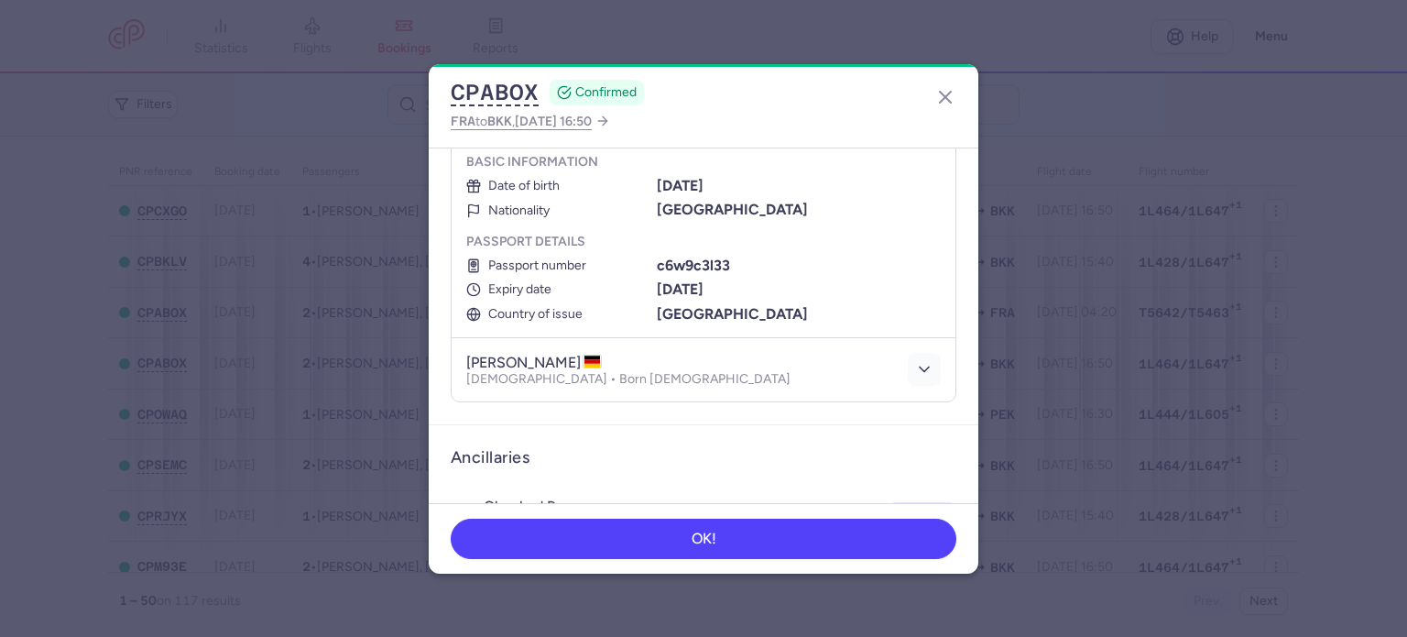
click at [912, 380] on button "button" at bounding box center [924, 369] width 33 height 33
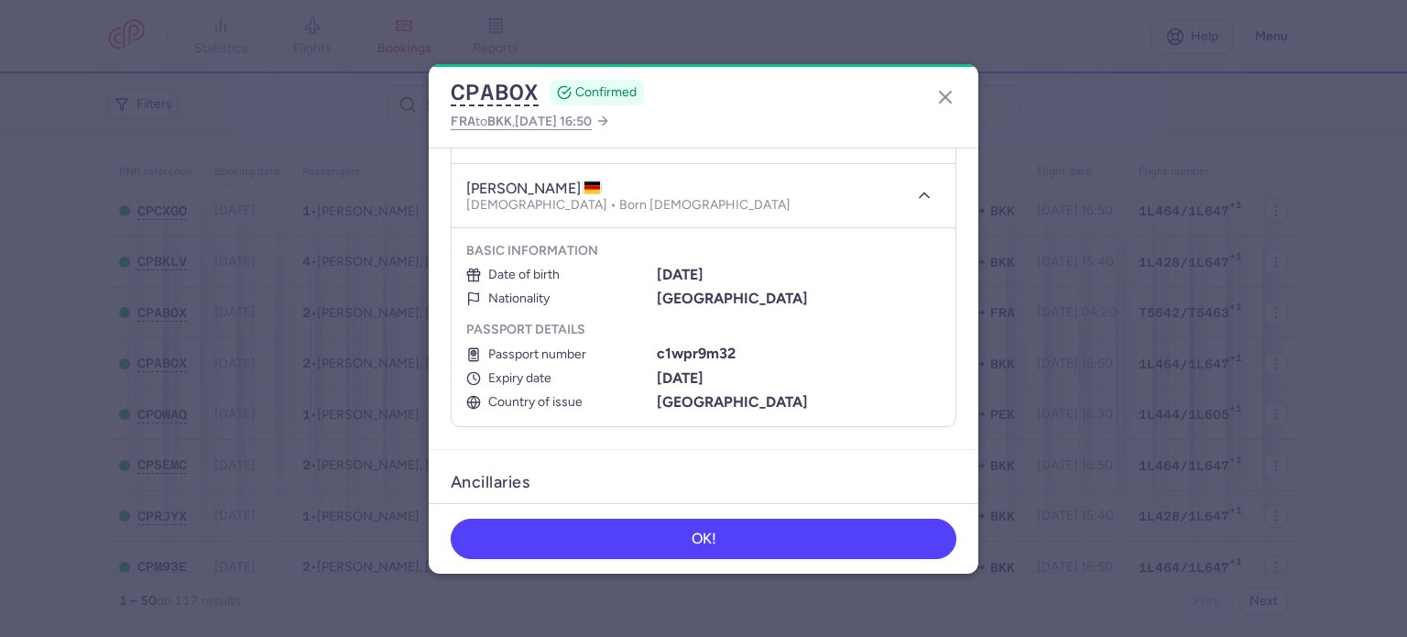
scroll to position [458, 0]
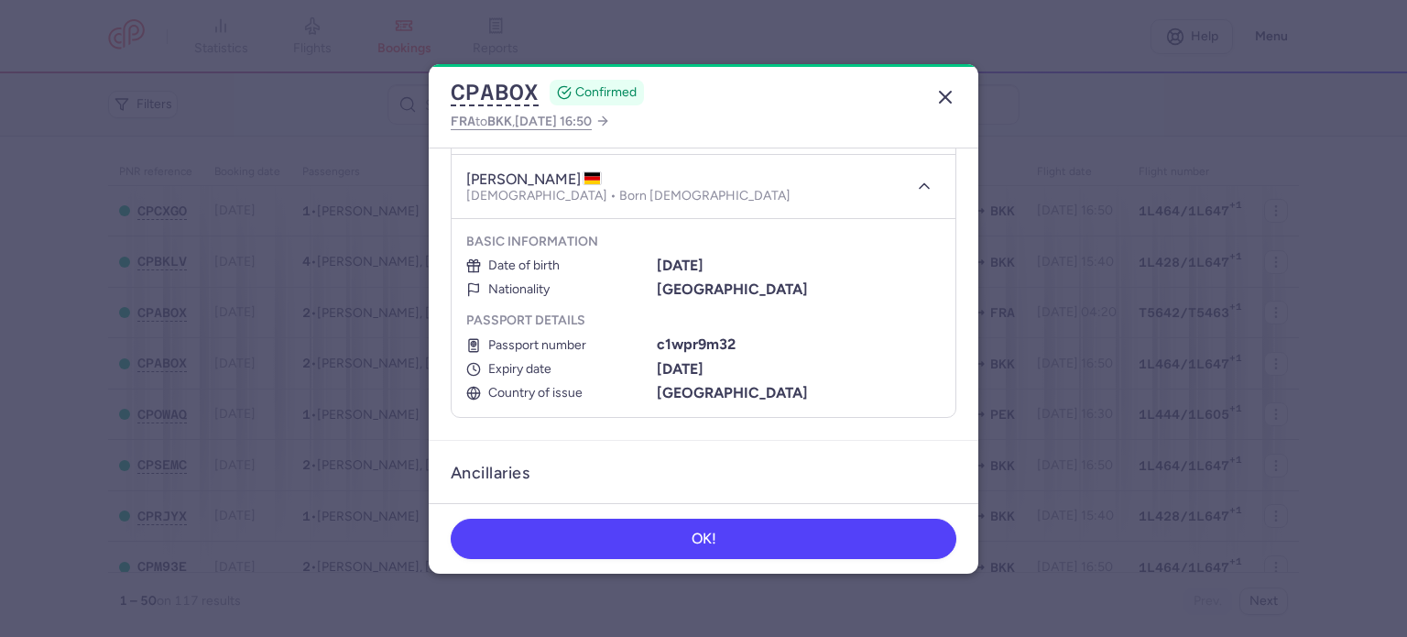
click at [948, 100] on line "button" at bounding box center [945, 97] width 11 height 11
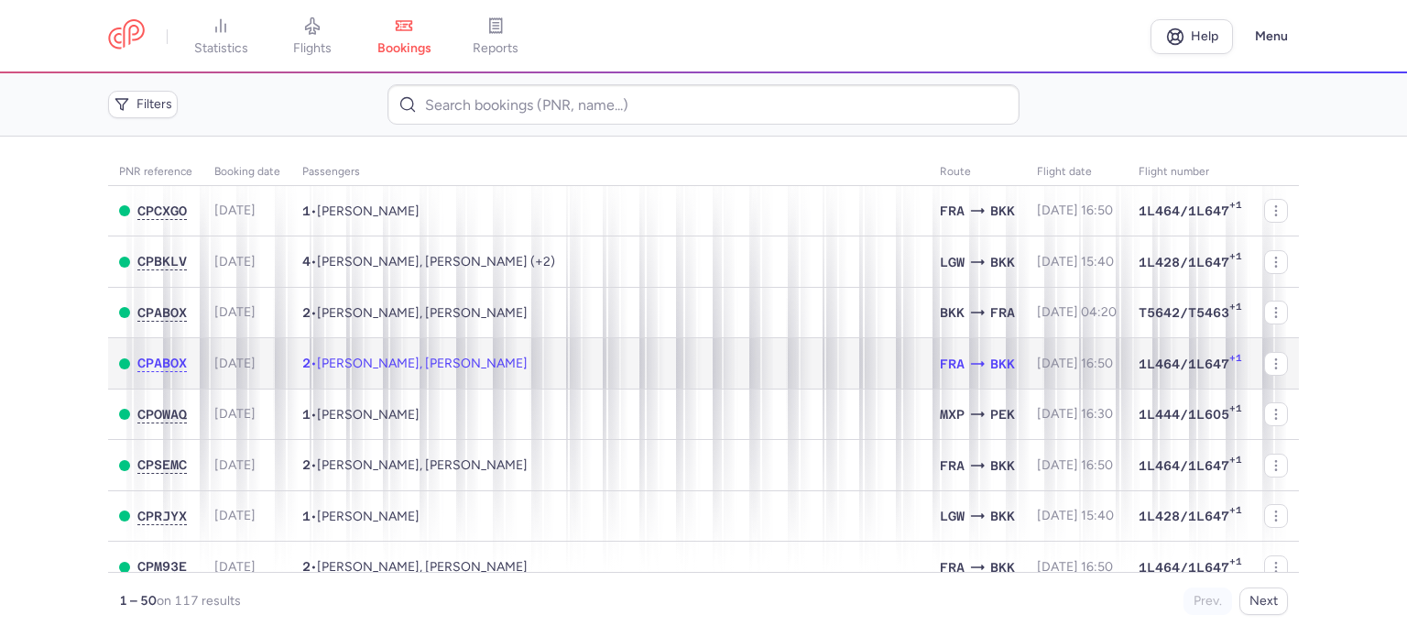
click at [399, 364] on span "[PERSON_NAME], [PERSON_NAME]" at bounding box center [422, 363] width 211 height 16
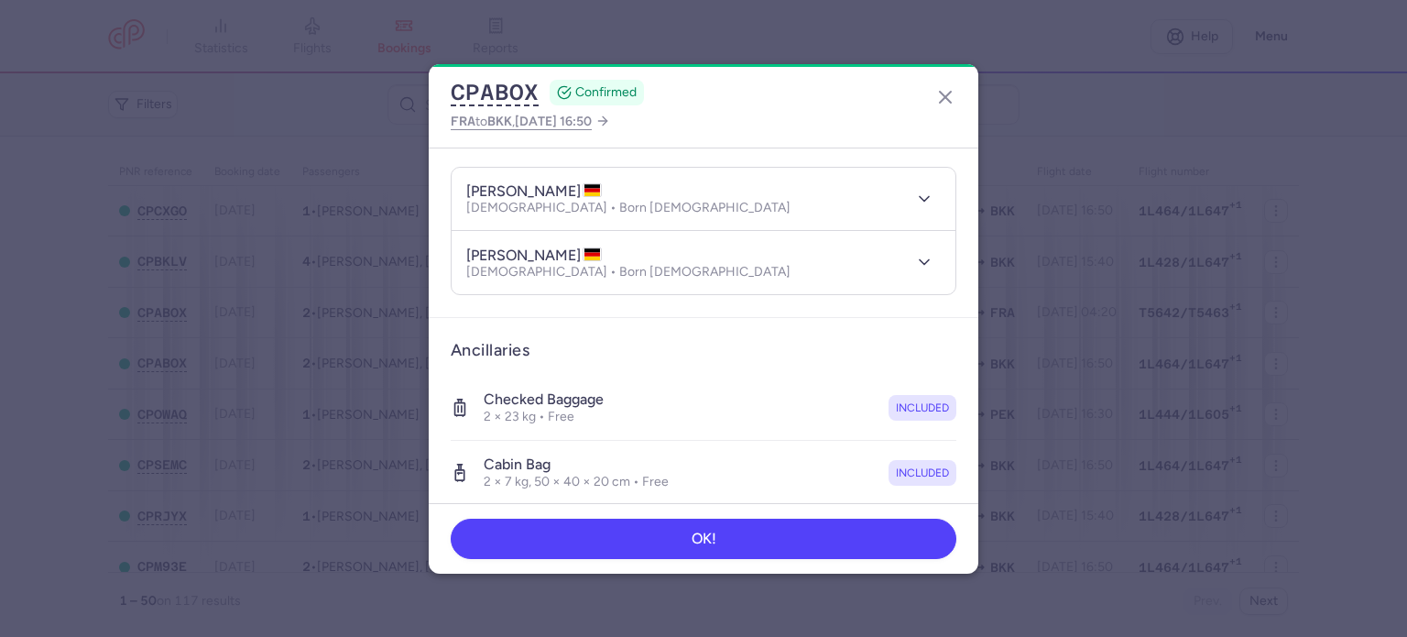
scroll to position [92, 0]
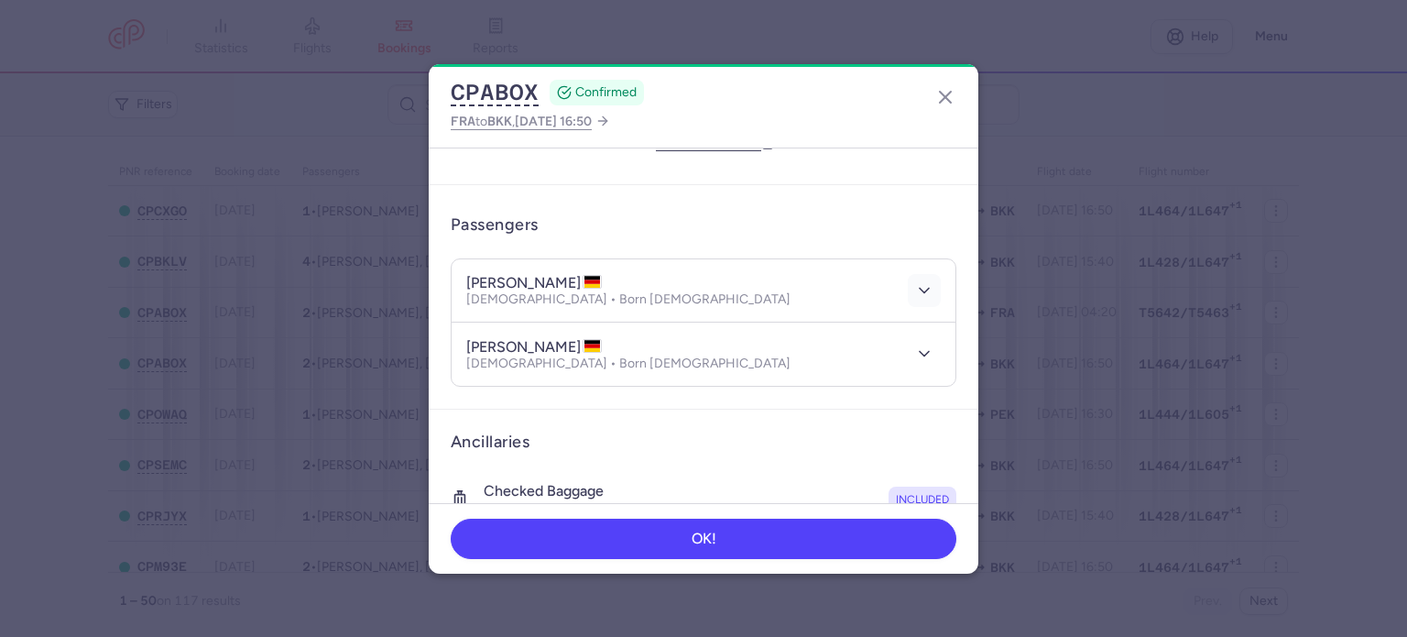
click at [926, 289] on button "button" at bounding box center [924, 290] width 33 height 33
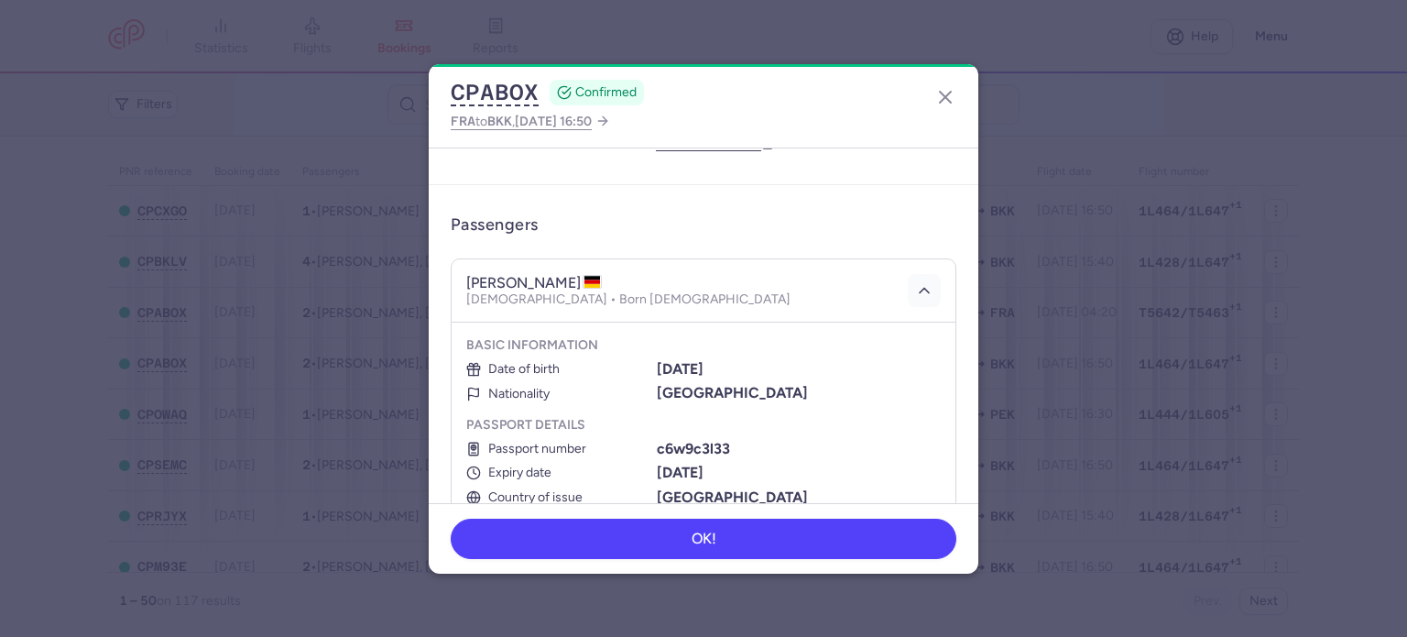
click at [920, 288] on polyline "button" at bounding box center [924, 290] width 9 height 5
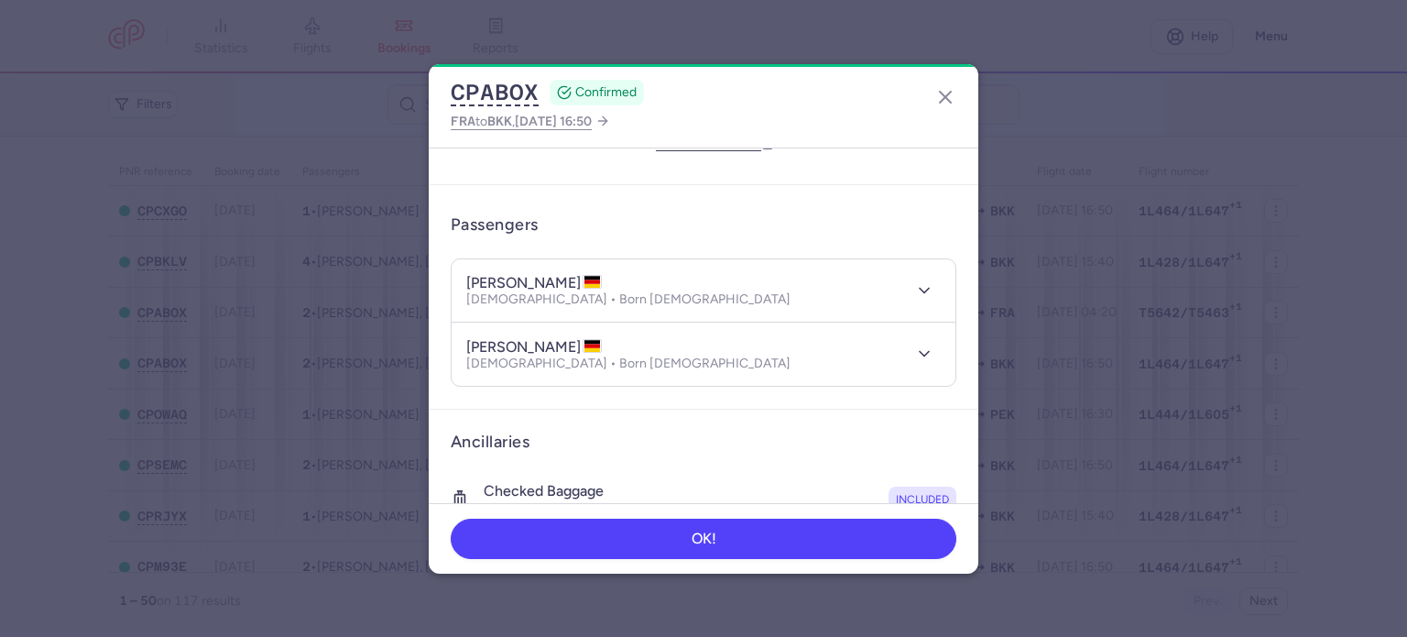
click at [563, 274] on h4 "sofia SCHNEIDER" at bounding box center [534, 283] width 136 height 18
copy h4 "SCHNEIDER"
click at [476, 275] on h4 "sofia SCHNEIDER" at bounding box center [534, 283] width 136 height 18
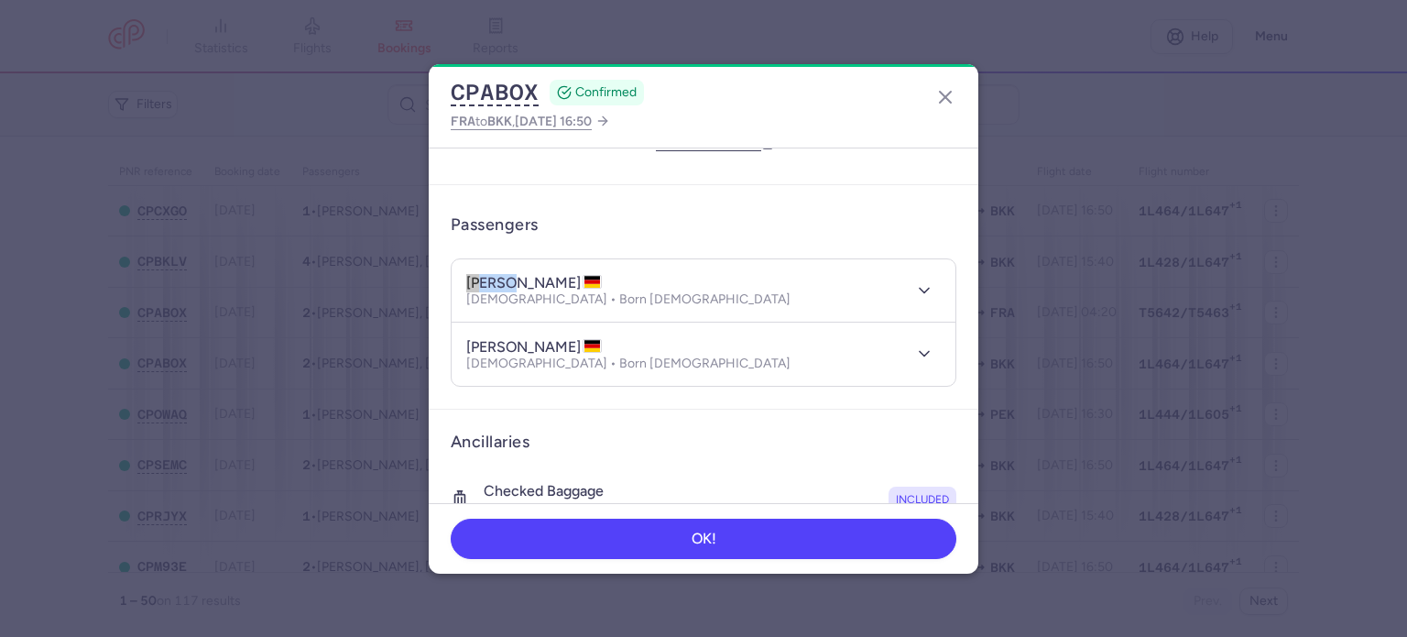
copy h4 "sofia"
click at [575, 295] on p "Female • Born 24/05/1995" at bounding box center [628, 299] width 324 height 15
drag, startPoint x: 616, startPoint y: 298, endPoint x: 552, endPoint y: 296, distance: 64.2
click at [552, 296] on p "Female • Born 24/05/1995" at bounding box center [628, 299] width 324 height 15
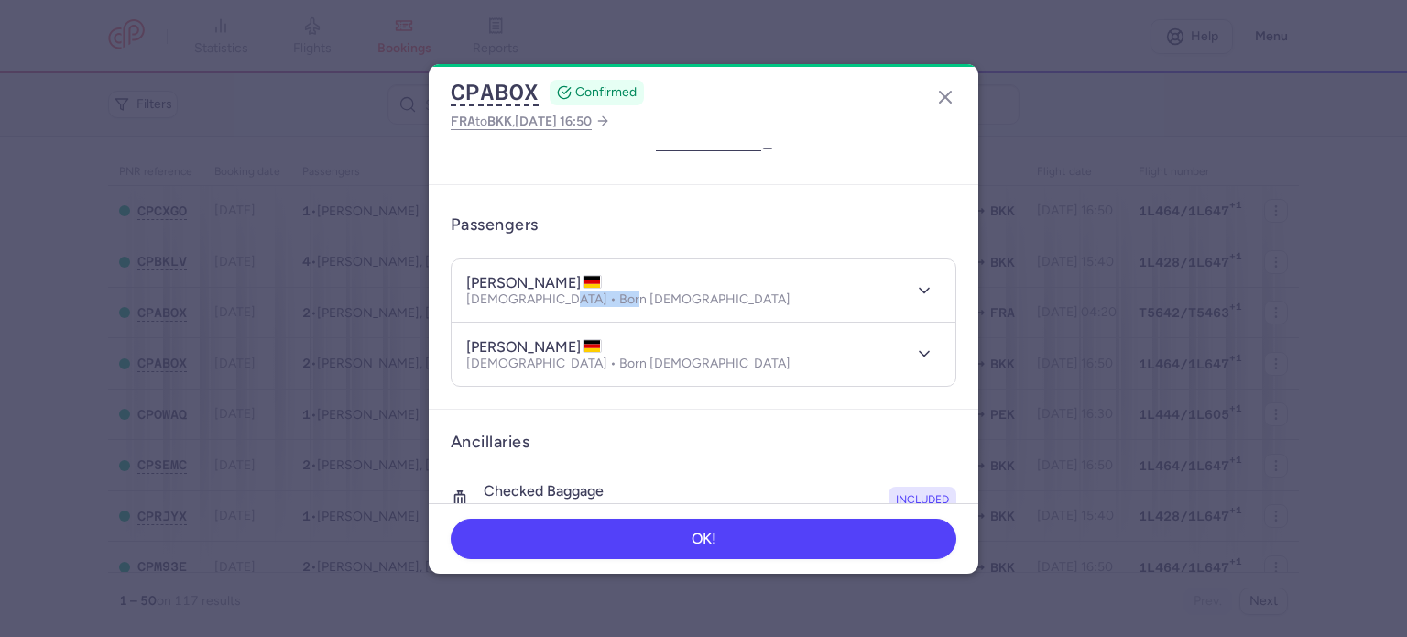
copy p "24/05/1995"
drag, startPoint x: 605, startPoint y: 360, endPoint x: 545, endPoint y: 369, distance: 60.2
click at [545, 369] on header "kathrin EBEL Female • Born 25/01/1997" at bounding box center [704, 353] width 504 height 63
copy p "25/01/1997"
click at [531, 340] on h4 "kathrin EBEL" at bounding box center [534, 347] width 136 height 18
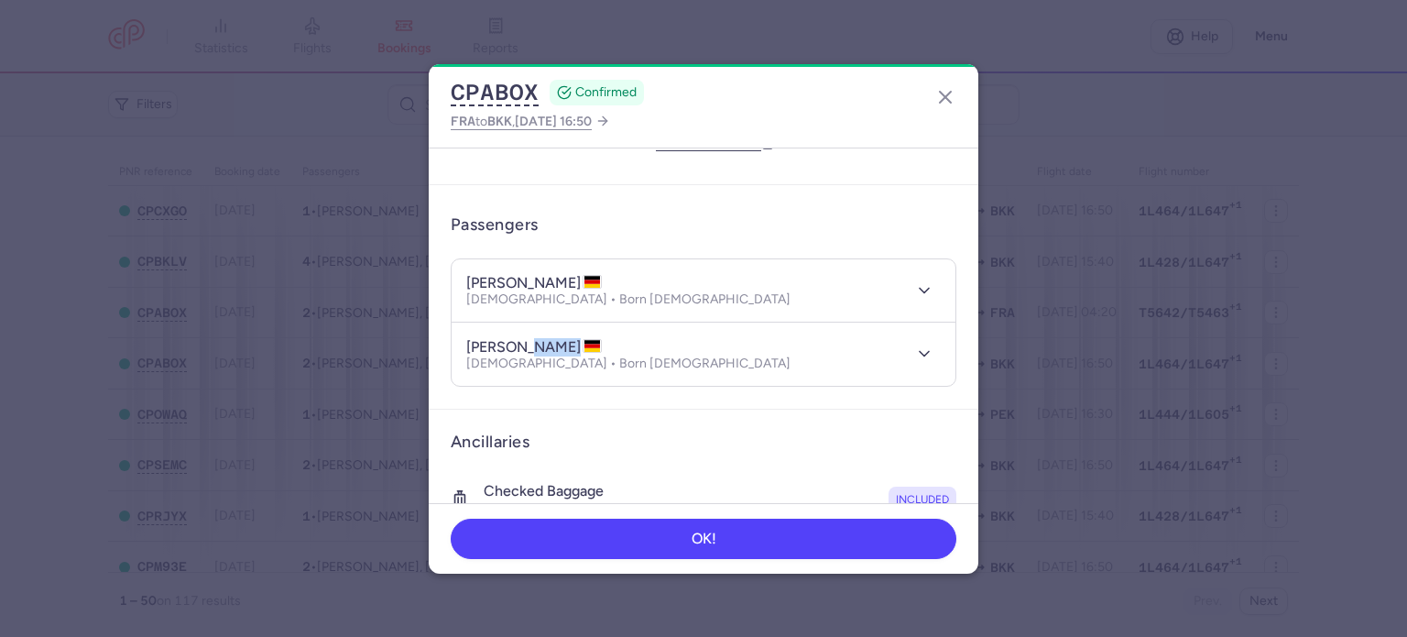
click at [531, 340] on h4 "kathrin EBEL" at bounding box center [534, 347] width 136 height 18
copy h4 "EBEL"
click at [479, 348] on h4 "kathrin EBEL" at bounding box center [534, 347] width 136 height 18
click at [484, 347] on h4 "kathrin EBEL" at bounding box center [534, 347] width 136 height 18
click at [491, 338] on h4 "kathrin EBEL" at bounding box center [534, 347] width 136 height 18
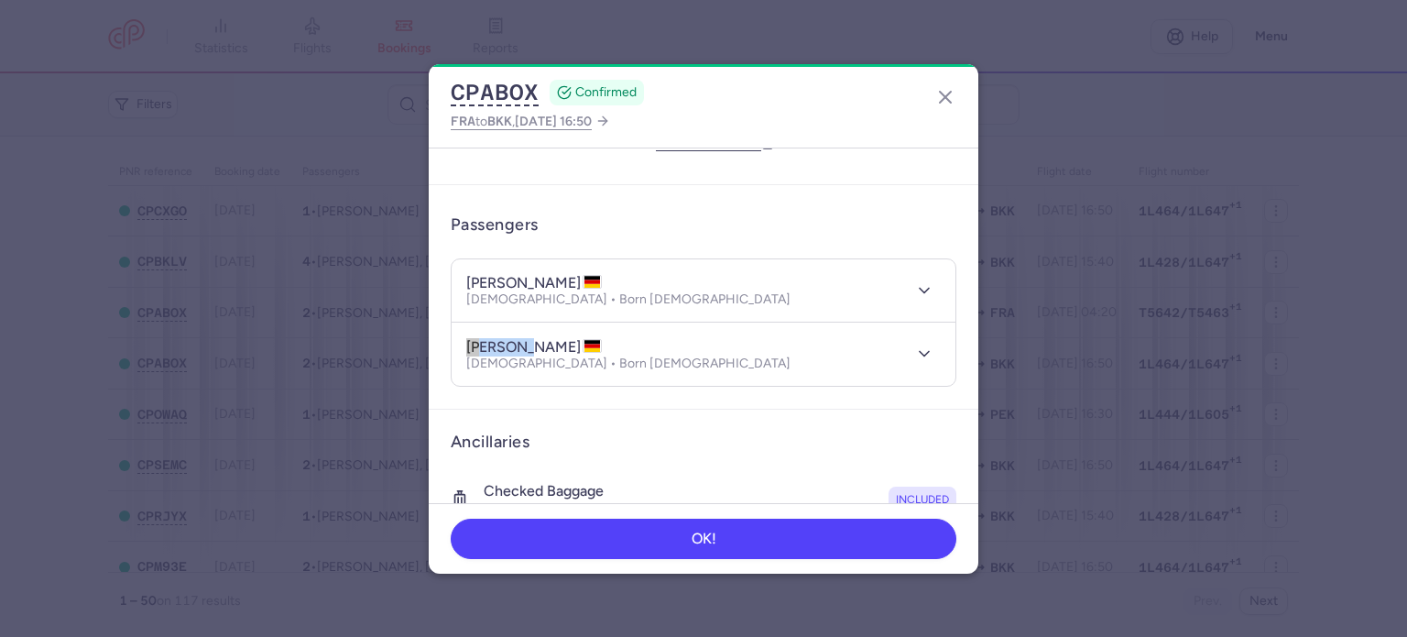
click at [491, 338] on h4 "kathrin EBEL" at bounding box center [534, 347] width 136 height 18
copy h4 "kathrin"
click at [938, 99] on icon "button" at bounding box center [945, 97] width 22 height 22
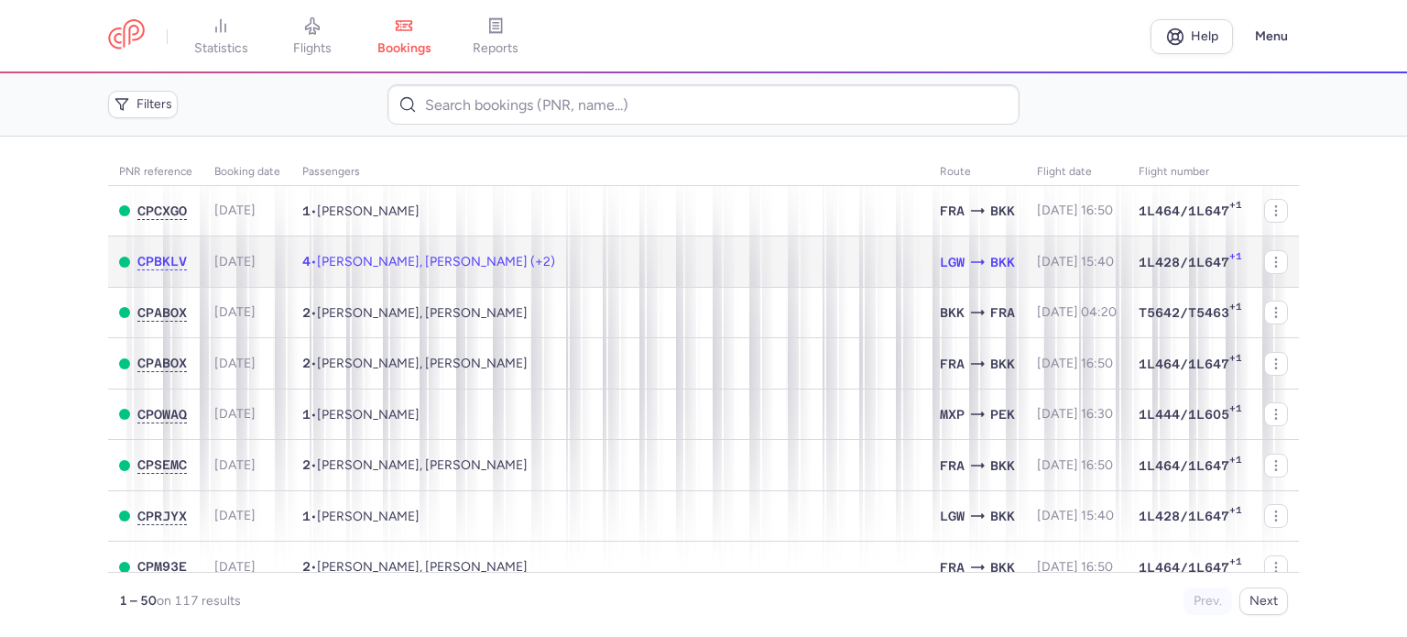
click at [555, 267] on span "[PERSON_NAME], [PERSON_NAME] (+2)" at bounding box center [436, 262] width 238 height 16
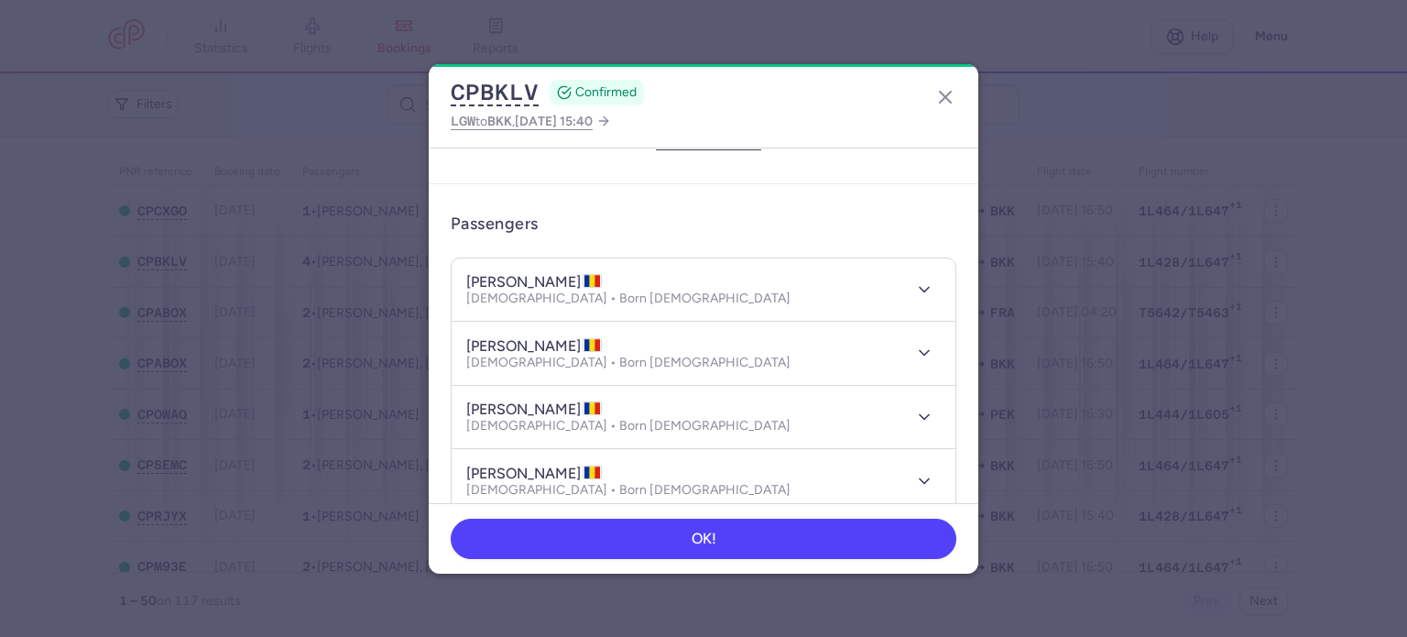
scroll to position [92, 0]
click at [558, 278] on h4 "grigore GHECREA" at bounding box center [534, 283] width 136 height 18
copy h4 "GHECREA"
click at [487, 281] on h4 "grigore GHECREA" at bounding box center [534, 283] width 136 height 18
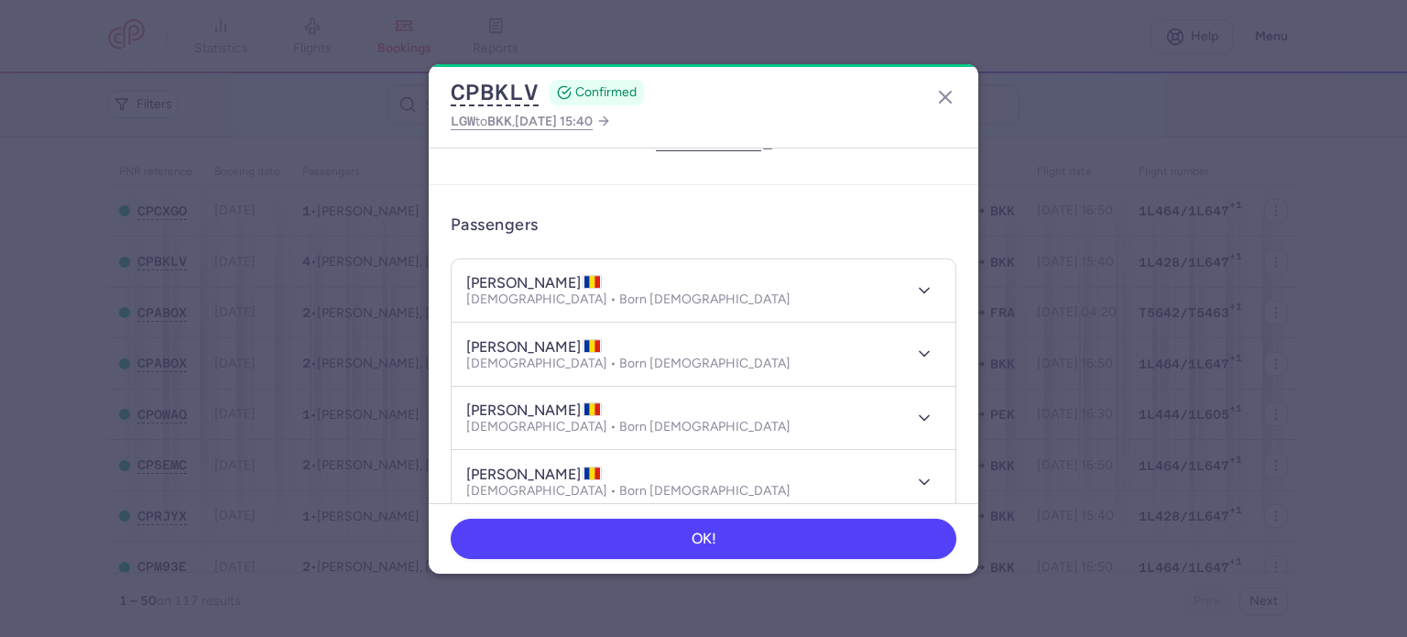
click at [487, 281] on h4 "grigore GHECREA" at bounding box center [534, 283] width 136 height 18
click at [489, 281] on h4 "grigore GHECREA" at bounding box center [534, 283] width 136 height 18
copy h4 "grigore"
drag, startPoint x: 611, startPoint y: 302, endPoint x: 536, endPoint y: 306, distance: 75.2
click at [536, 305] on header "grigore GHECREA Male • Born 04/06/1997" at bounding box center [704, 290] width 504 height 63
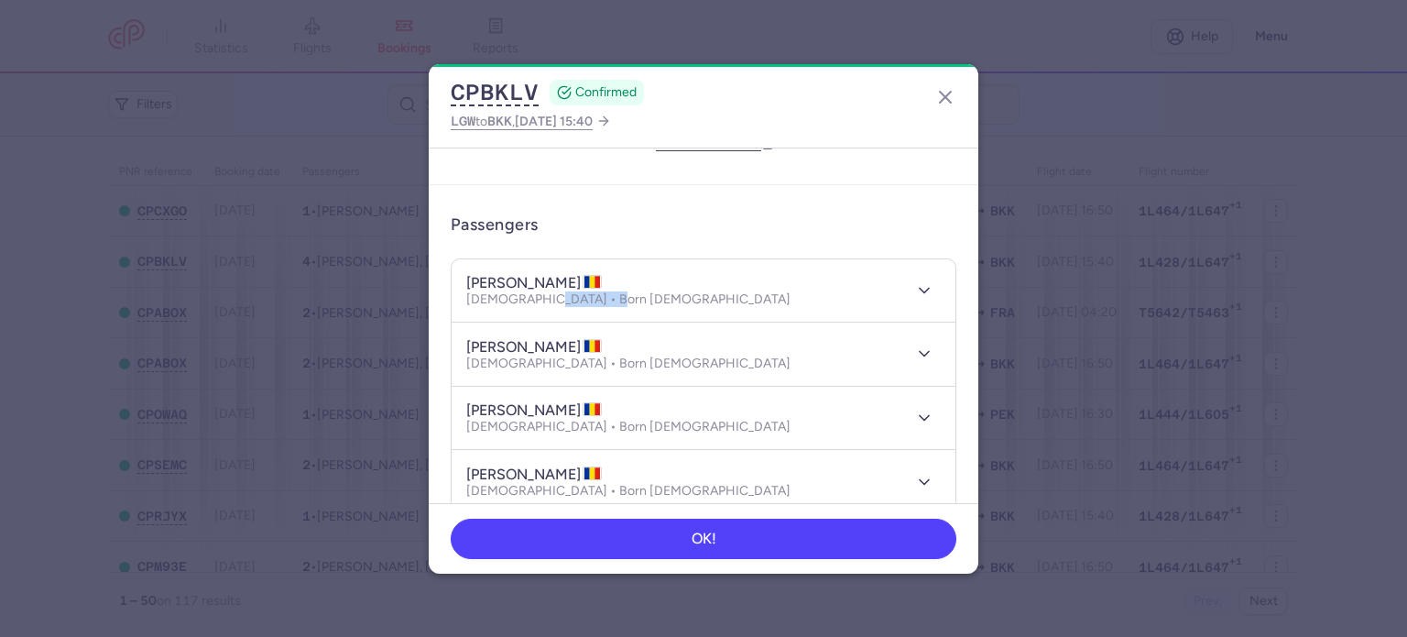
copy p "04/06/1997"
click at [602, 347] on h4 "sandu laurentiu CRIGANUTA" at bounding box center [534, 347] width 136 height 18
drag, startPoint x: 567, startPoint y: 344, endPoint x: 489, endPoint y: 328, distance: 79.4
click at [493, 326] on header "sandu laurentiu CRIGANUTA Male • Born 16/05/1997" at bounding box center [704, 353] width 504 height 63
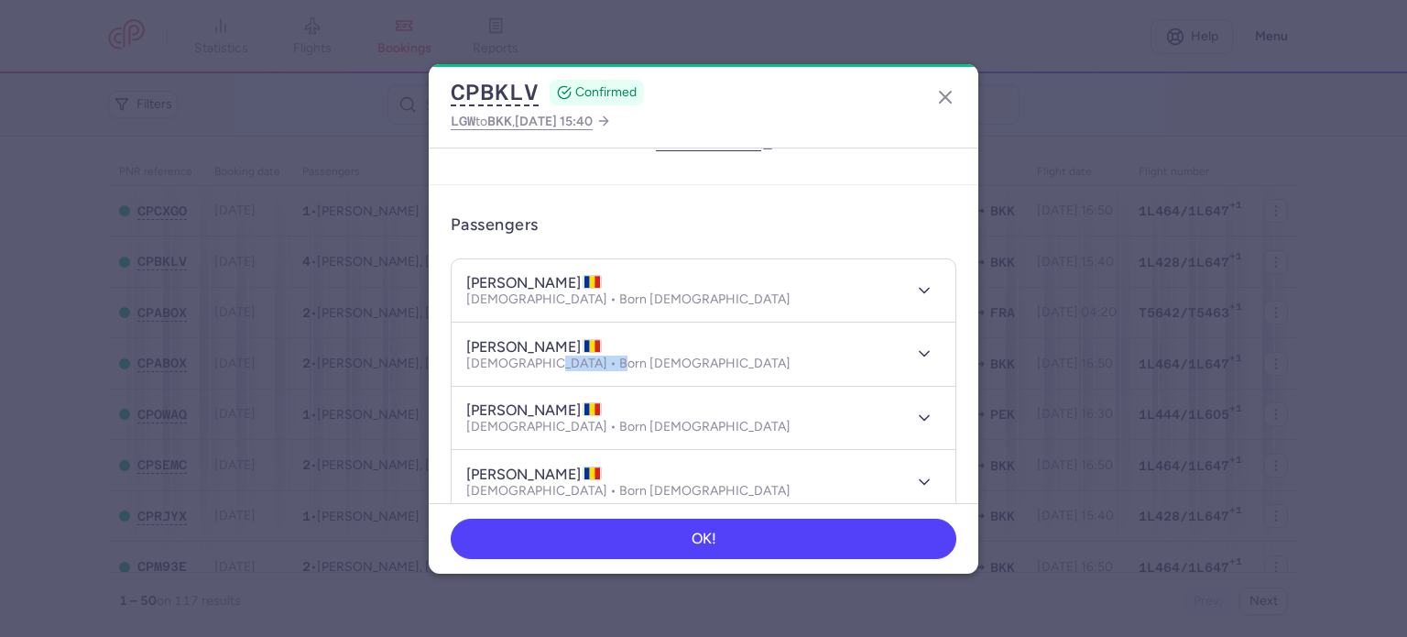
drag, startPoint x: 602, startPoint y: 358, endPoint x: 535, endPoint y: 372, distance: 68.3
click at [535, 372] on header "sandu laurentiu CRIGANUTA Male • Born 16/05/1997" at bounding box center [704, 353] width 504 height 63
click at [559, 403] on h4 "mihaela BUZATU" at bounding box center [534, 410] width 136 height 18
click at [560, 402] on h4 "mihaela BUZATU" at bounding box center [534, 410] width 136 height 18
click at [476, 404] on h4 "mihaela BUZATU" at bounding box center [534, 410] width 136 height 18
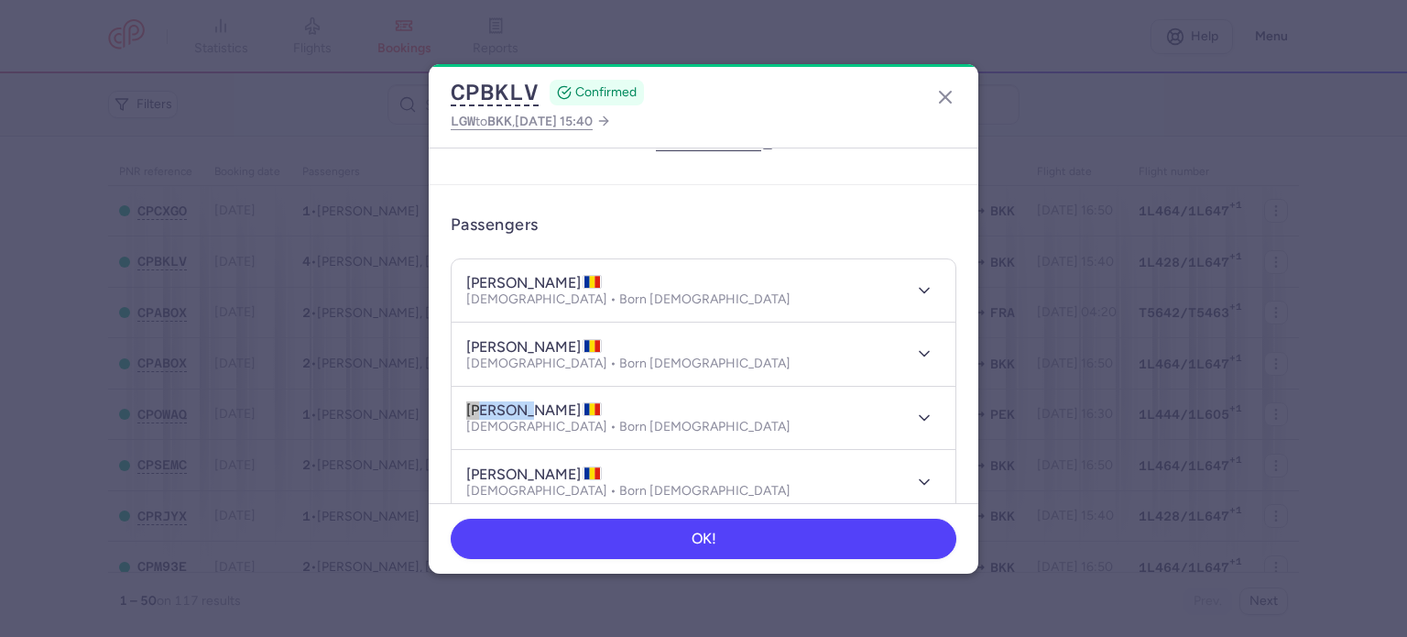
click at [476, 404] on h4 "mihaela BUZATU" at bounding box center [534, 410] width 136 height 18
drag, startPoint x: 612, startPoint y: 423, endPoint x: 551, endPoint y: 431, distance: 61.8
click at [551, 431] on div "mihaela BUZATU Female • Born 12/11/1997" at bounding box center [683, 418] width 434 height 34
click at [542, 470] on h4 "alina CONONOVA" at bounding box center [534, 474] width 136 height 18
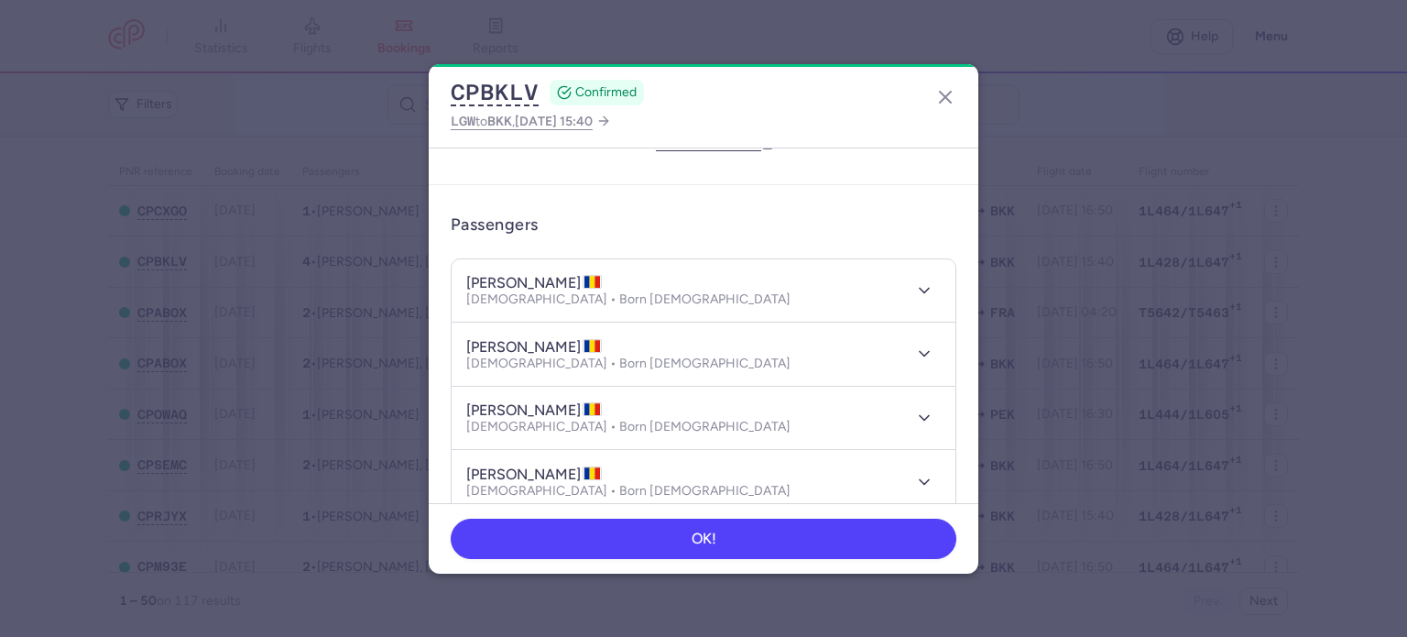
click at [475, 465] on h4 "alina CONONOVA" at bounding box center [534, 474] width 136 height 18
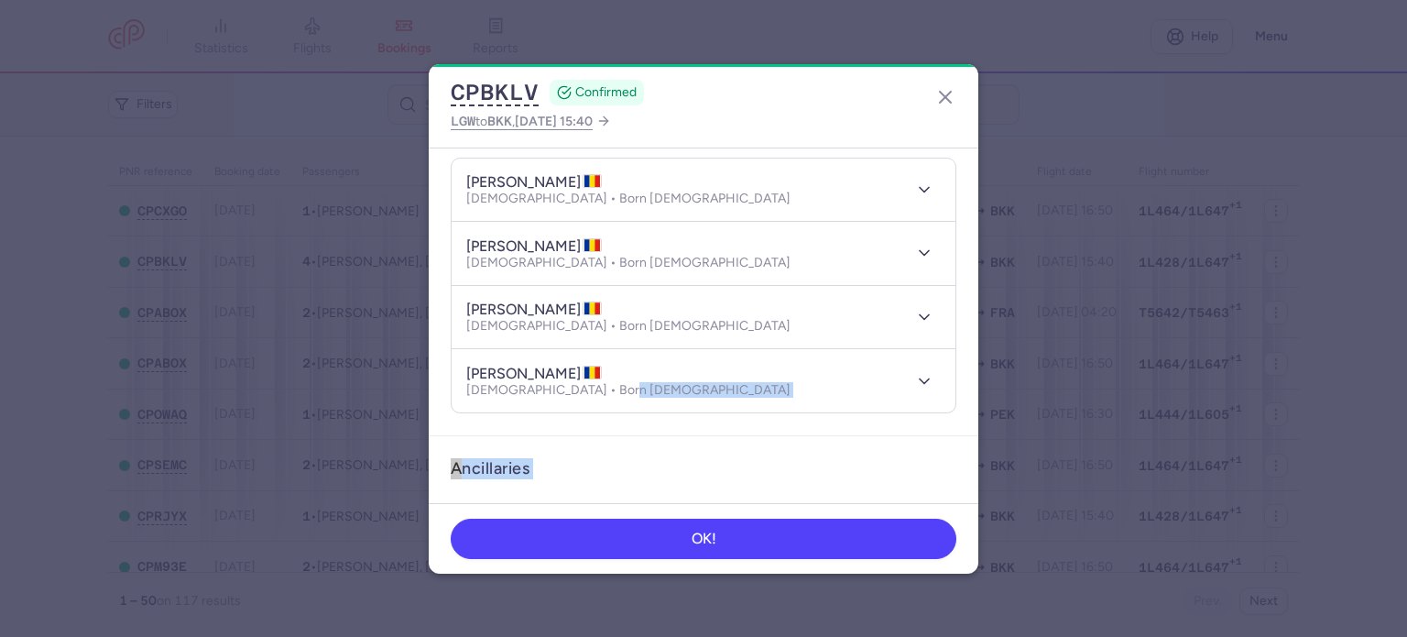
scroll to position [205, 0]
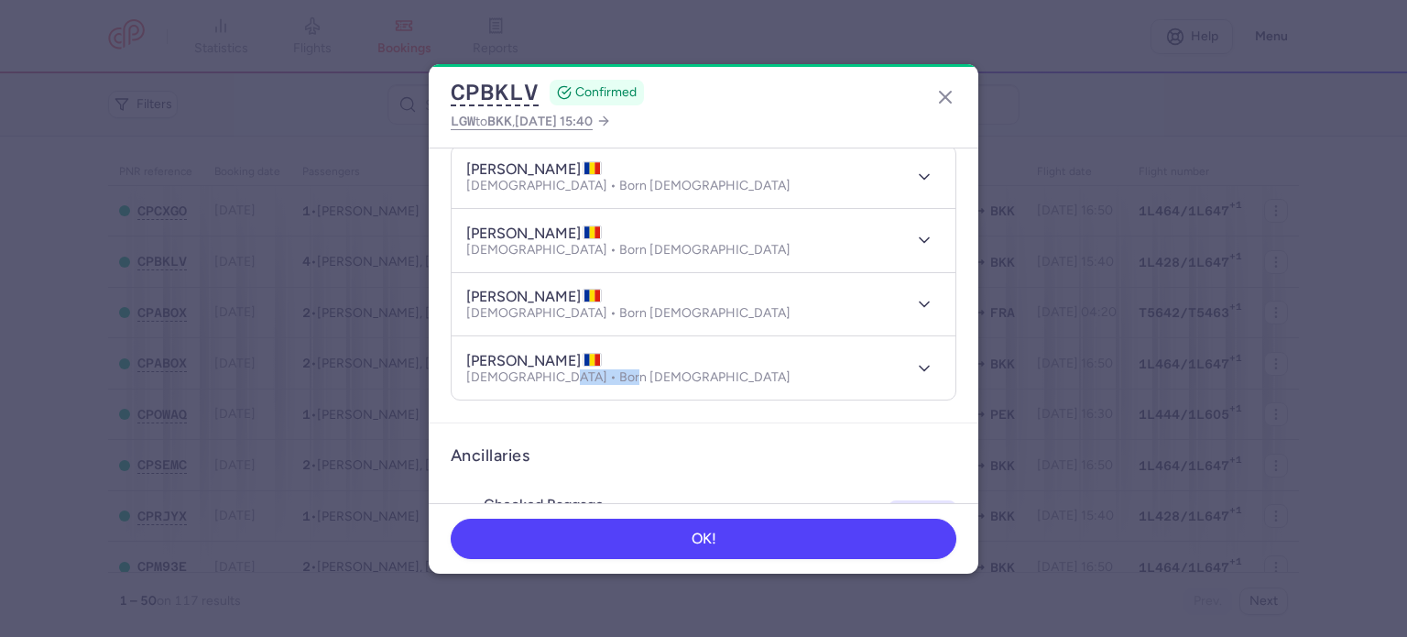
drag, startPoint x: 627, startPoint y: 489, endPoint x: 549, endPoint y: 383, distance: 131.7
click at [549, 383] on header "alina CONONOVA Female • Born 04/04/1997" at bounding box center [704, 367] width 504 height 63
click at [950, 94] on icon "button" at bounding box center [945, 97] width 22 height 22
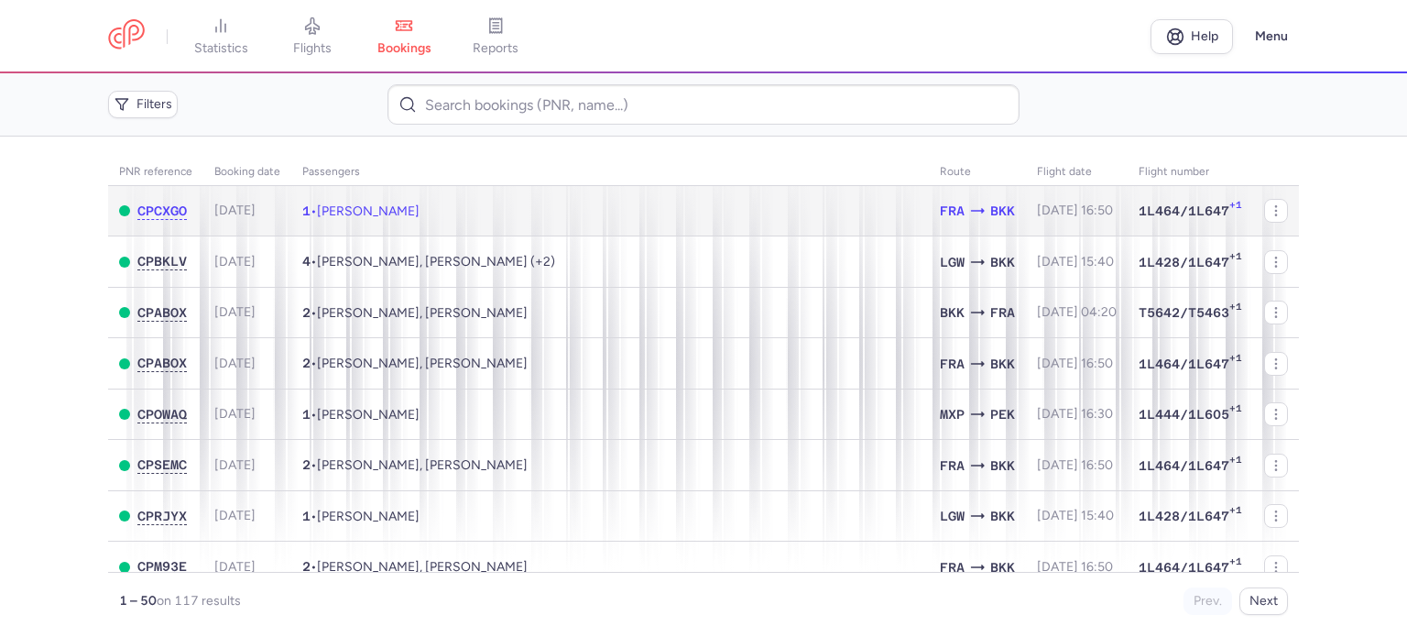
click at [400, 208] on span "[PERSON_NAME]" at bounding box center [368, 211] width 103 height 16
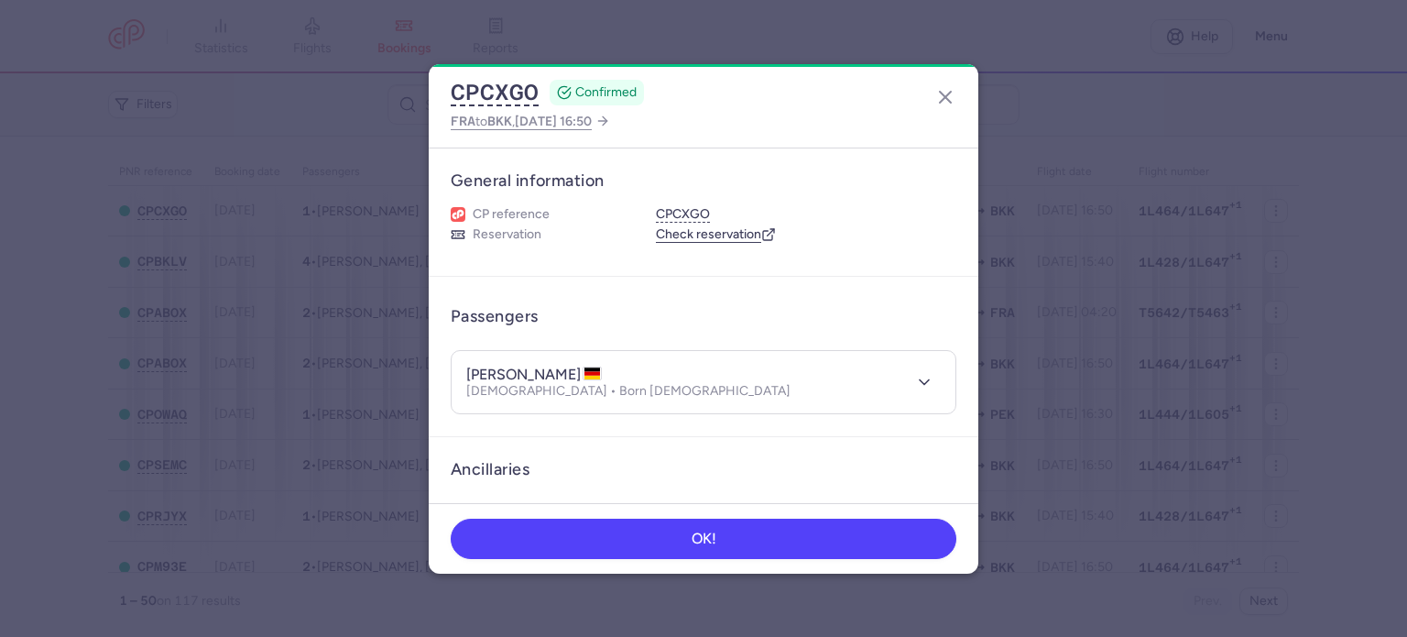
click at [548, 366] on h4 "karsten BESSER" at bounding box center [534, 375] width 136 height 18
click at [497, 373] on h4 "karsten BESSER" at bounding box center [534, 375] width 136 height 18
drag, startPoint x: 614, startPoint y: 395, endPoint x: 539, endPoint y: 399, distance: 75.2
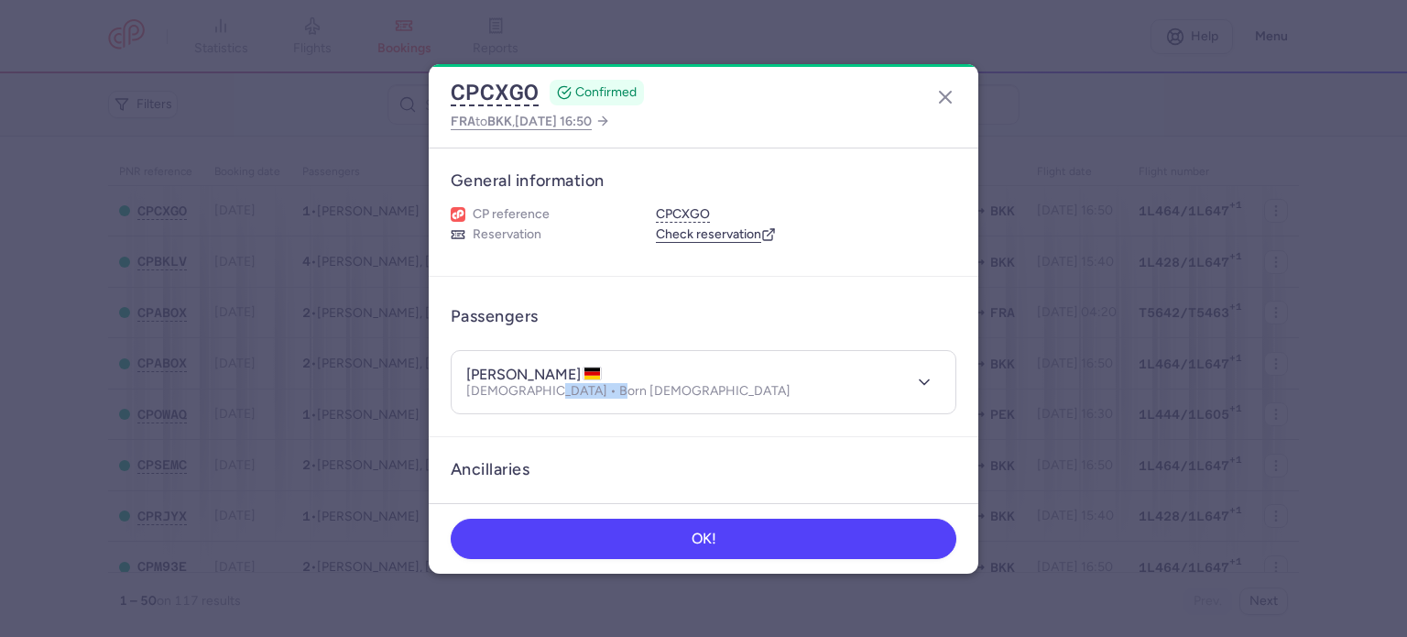
click at [539, 399] on header "karsten BESSER Male • Born 06/08/1984" at bounding box center [704, 382] width 504 height 63
click at [942, 100] on line "button" at bounding box center [945, 97] width 11 height 11
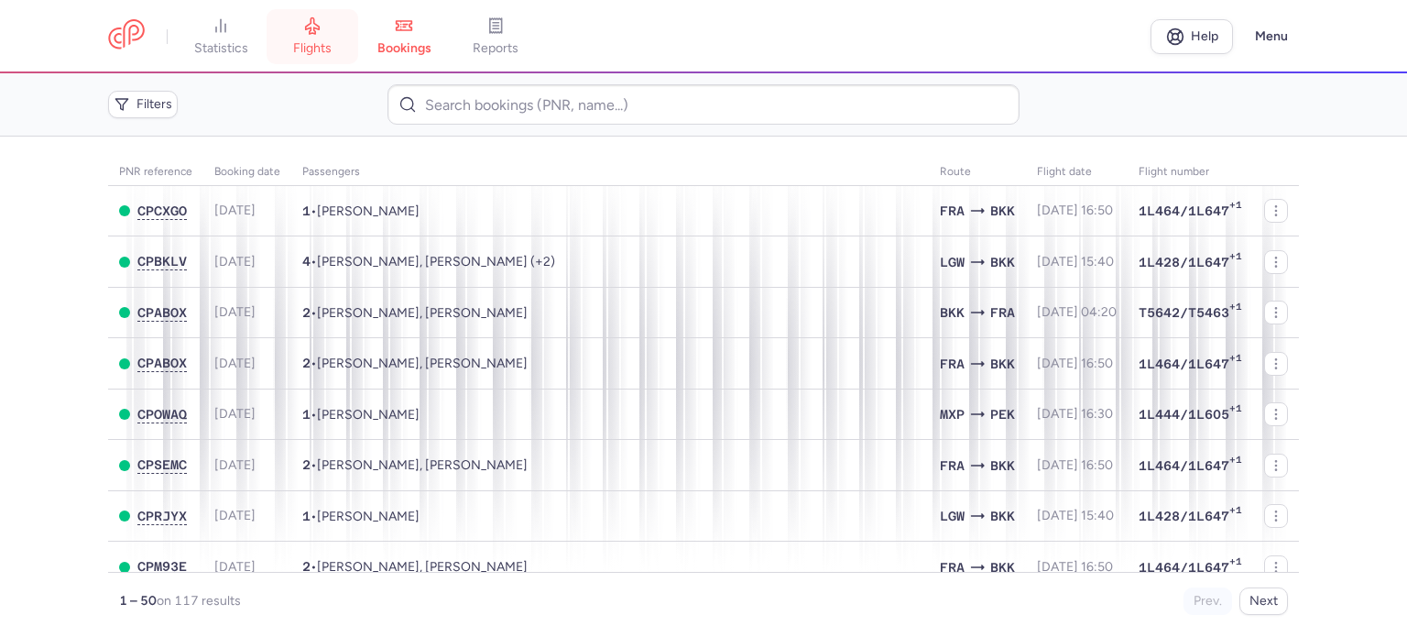
click at [335, 35] on link "flights" at bounding box center [313, 36] width 92 height 40
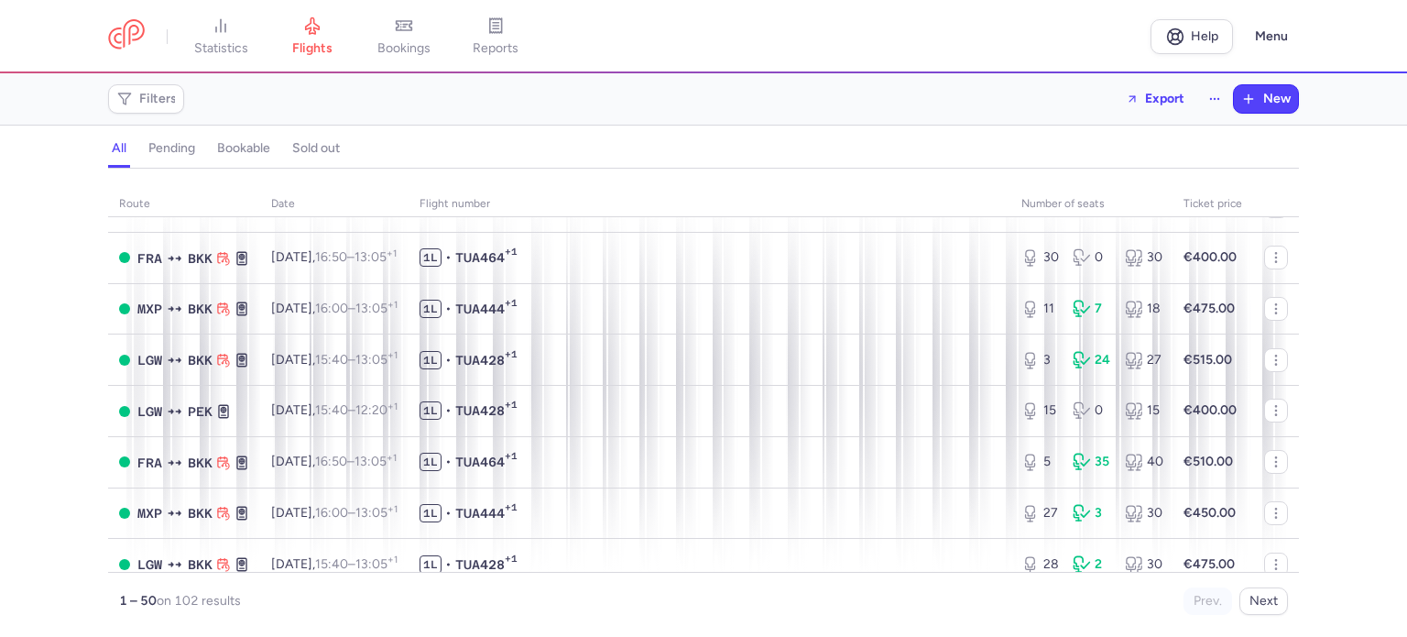
scroll to position [2199, 0]
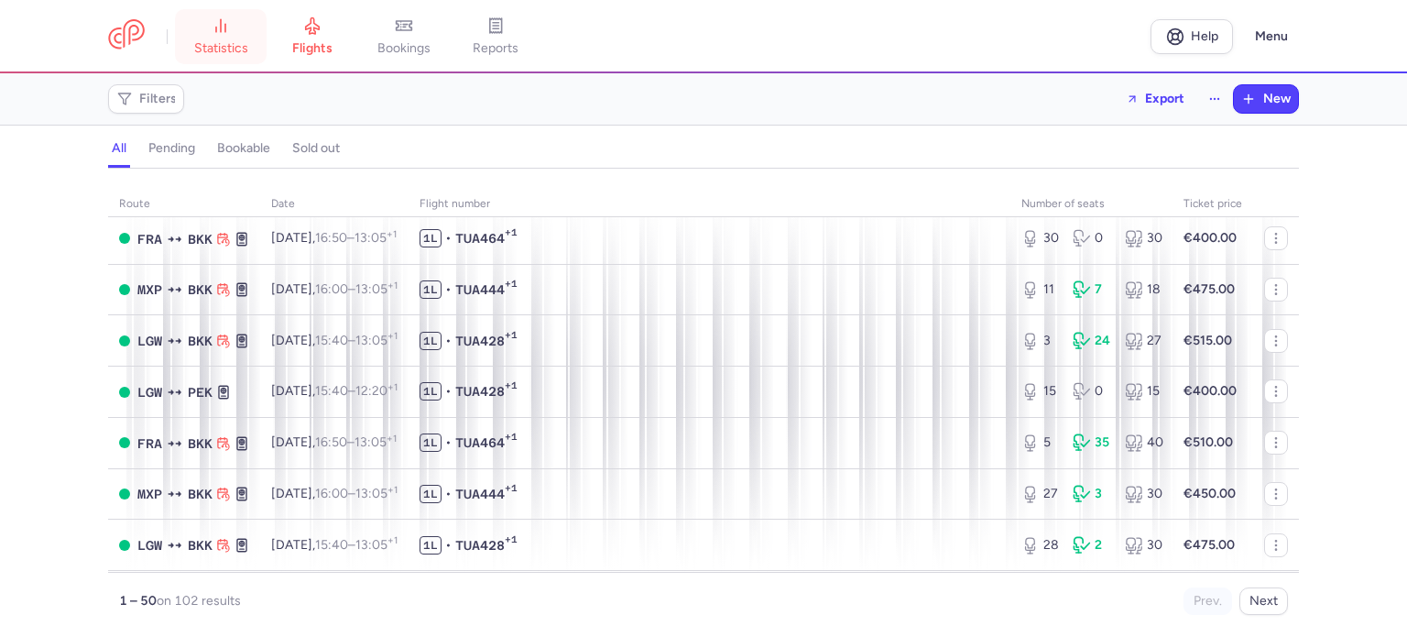
click at [240, 40] on span "statistics" at bounding box center [221, 48] width 54 height 16
